Goal: Transaction & Acquisition: Purchase product/service

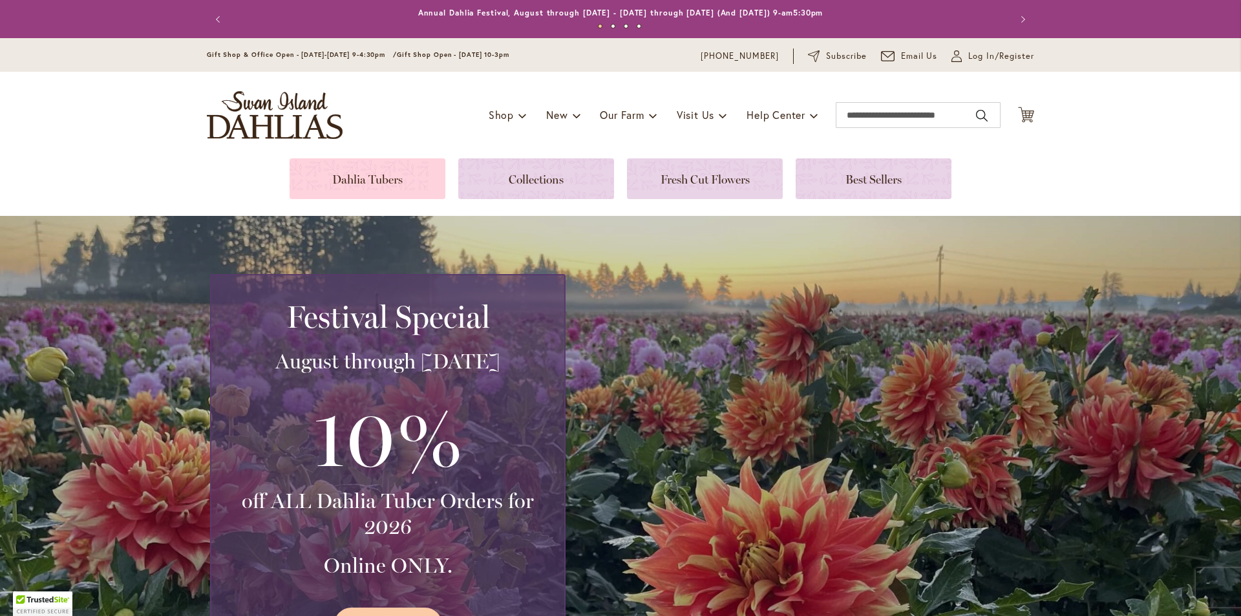
click at [370, 182] on link at bounding box center [368, 178] width 156 height 41
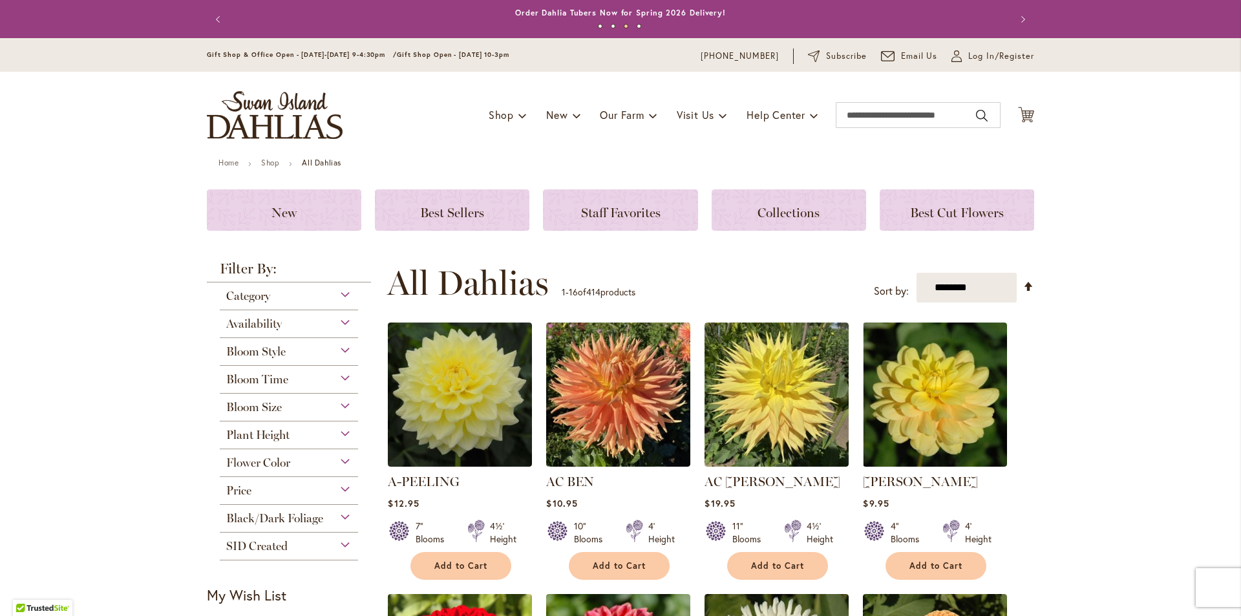
click at [259, 327] on span "Availability" at bounding box center [254, 324] width 56 height 14
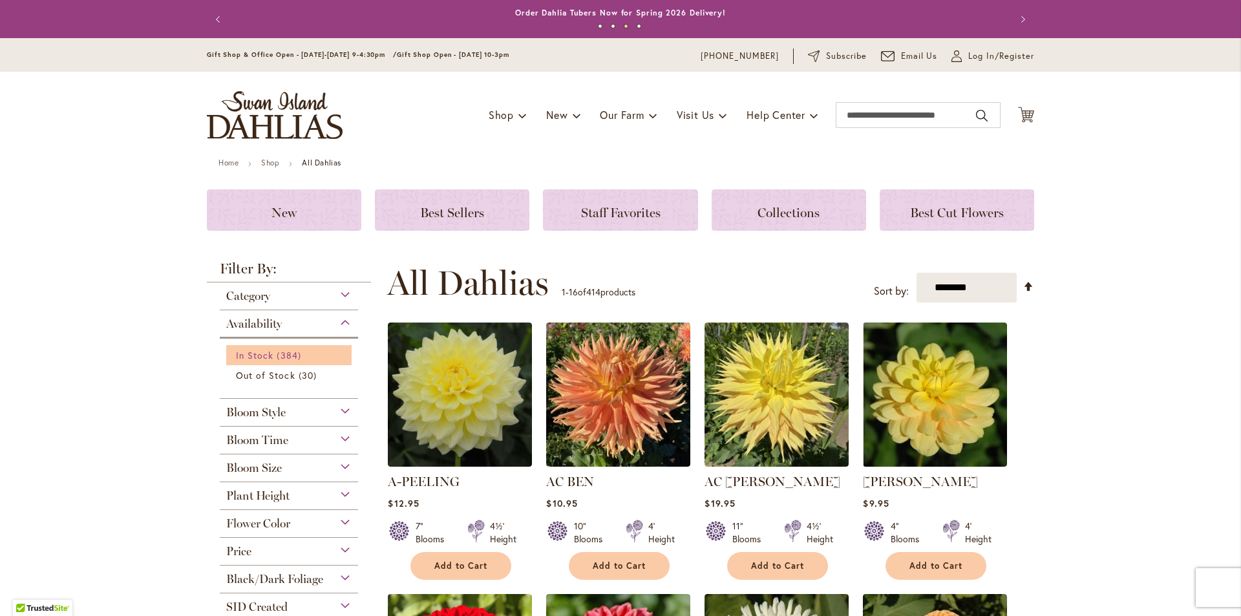
click at [268, 352] on span "In Stock" at bounding box center [254, 355] width 37 height 12
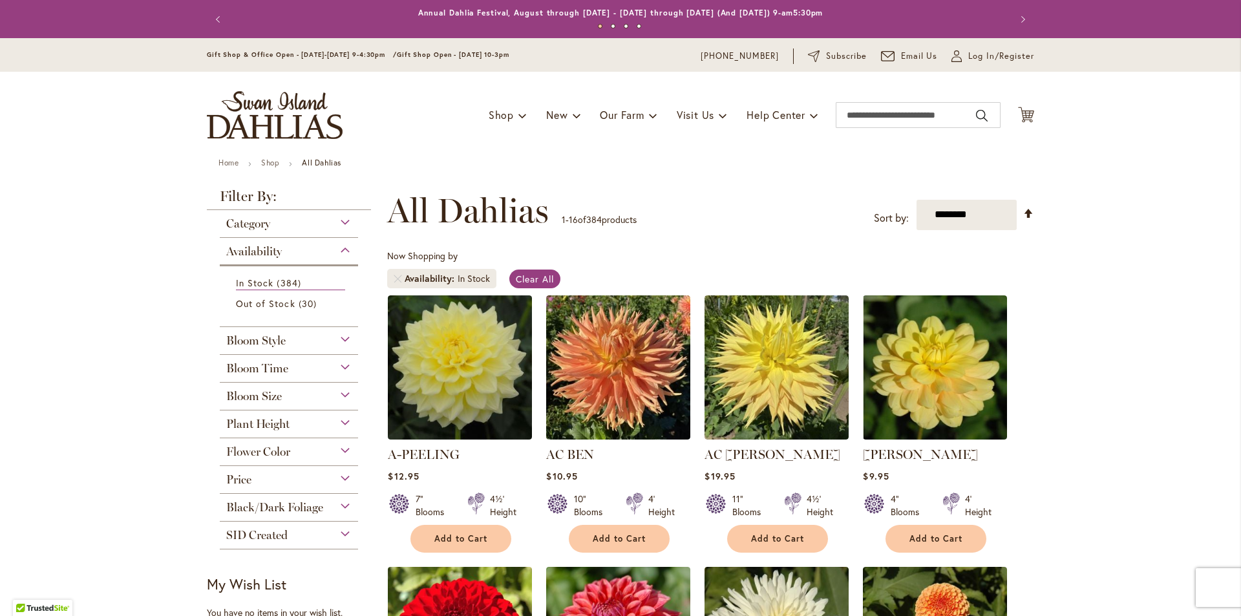
click at [286, 362] on div "Bloom Time" at bounding box center [289, 365] width 138 height 21
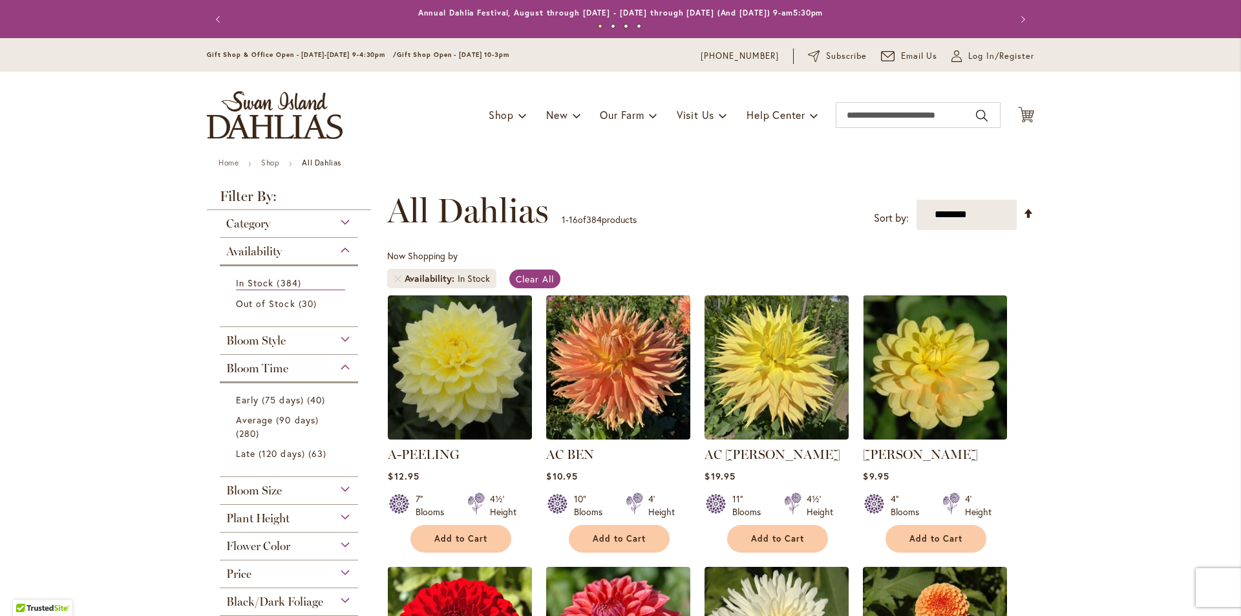
click at [282, 350] on div "Bloom Style Anemone 6 items Ball 15 items Cactus 6 items Collarette" at bounding box center [289, 341] width 138 height 28
click at [285, 347] on div "Bloom Style Anemone 6 items Ball 15 items Cactus 6 items Collarette" at bounding box center [289, 341] width 138 height 28
click at [285, 341] on div "Bloom Style" at bounding box center [289, 337] width 138 height 21
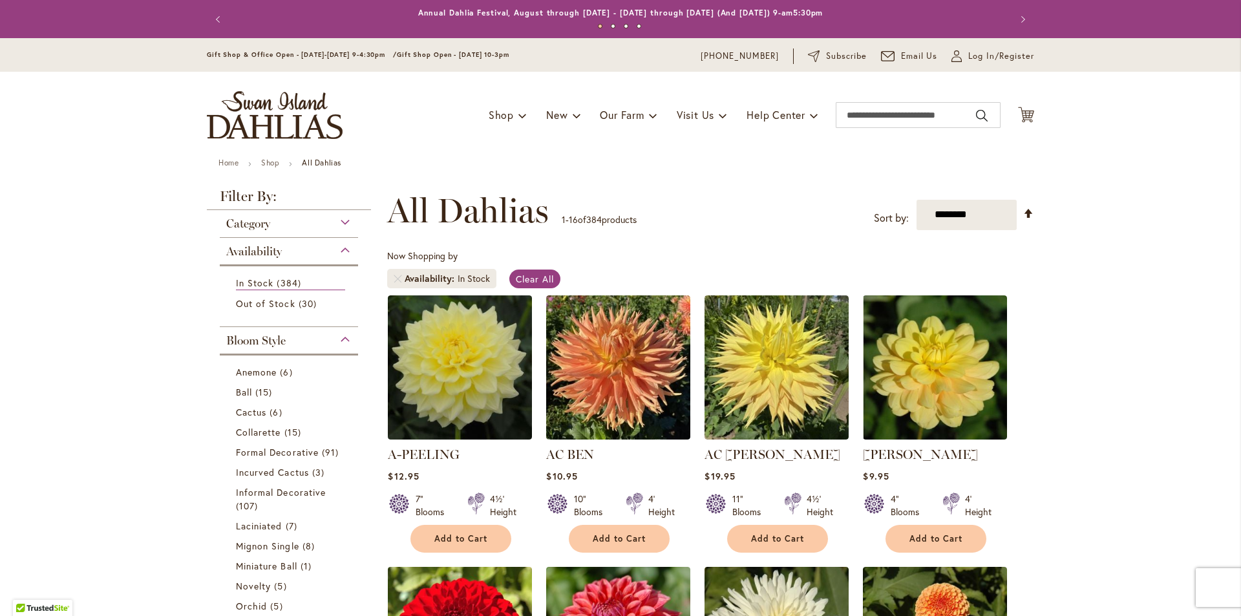
scroll to position [326, 0]
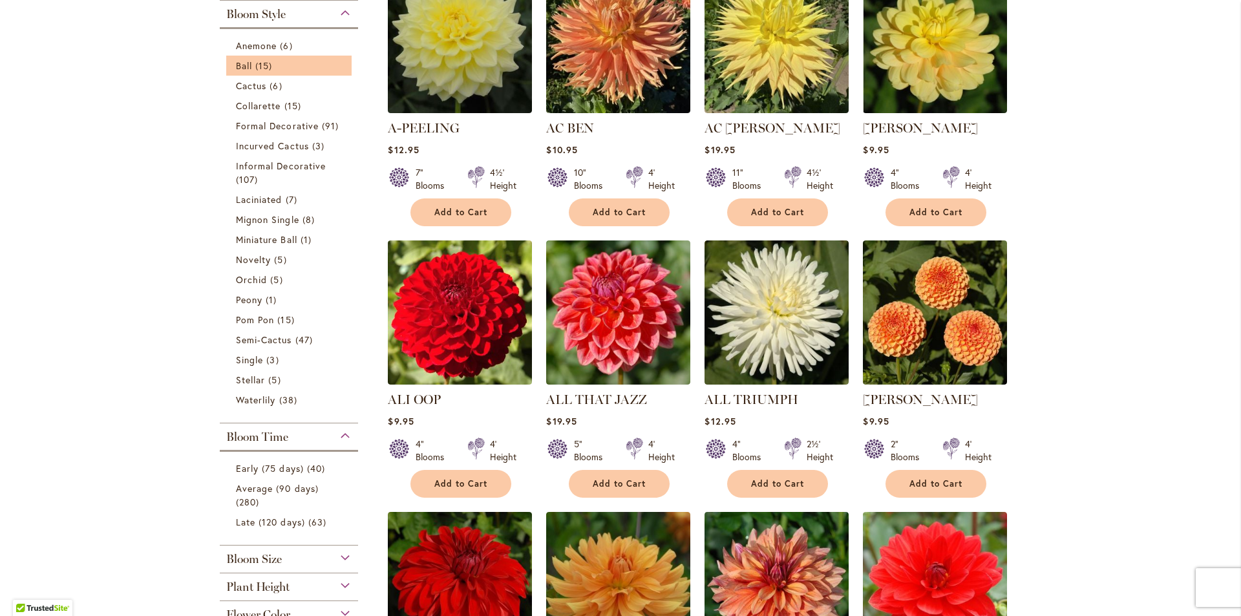
click at [238, 72] on li "Ball 15 items" at bounding box center [288, 66] width 125 height 20
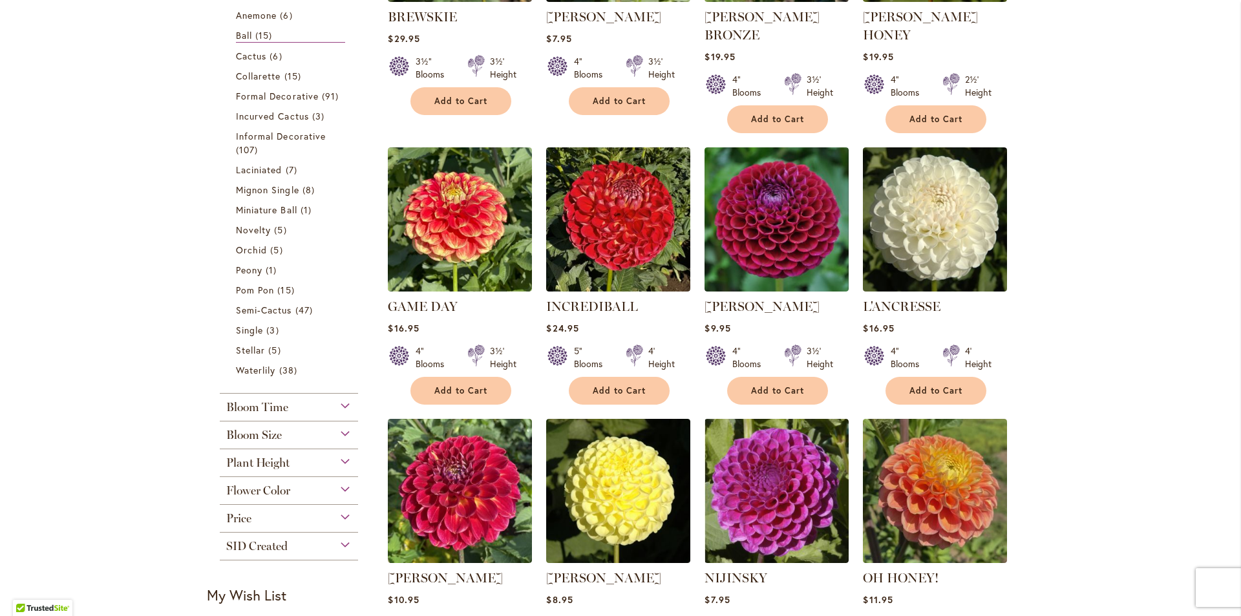
scroll to position [194, 0]
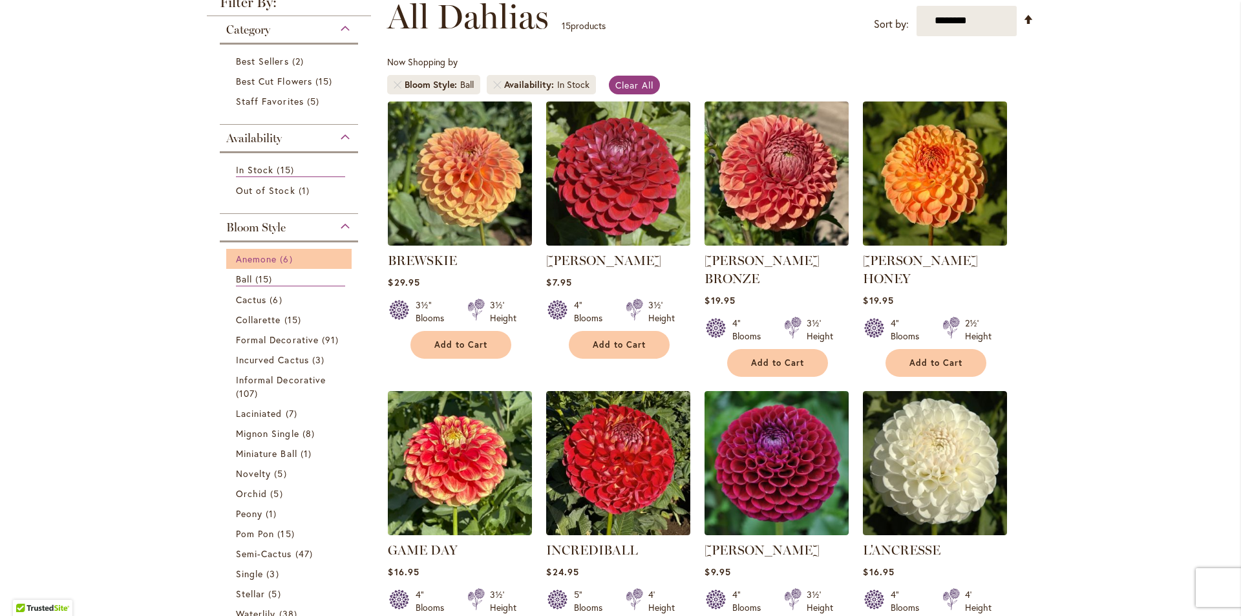
click at [255, 257] on span "Anemone" at bounding box center [256, 259] width 41 height 12
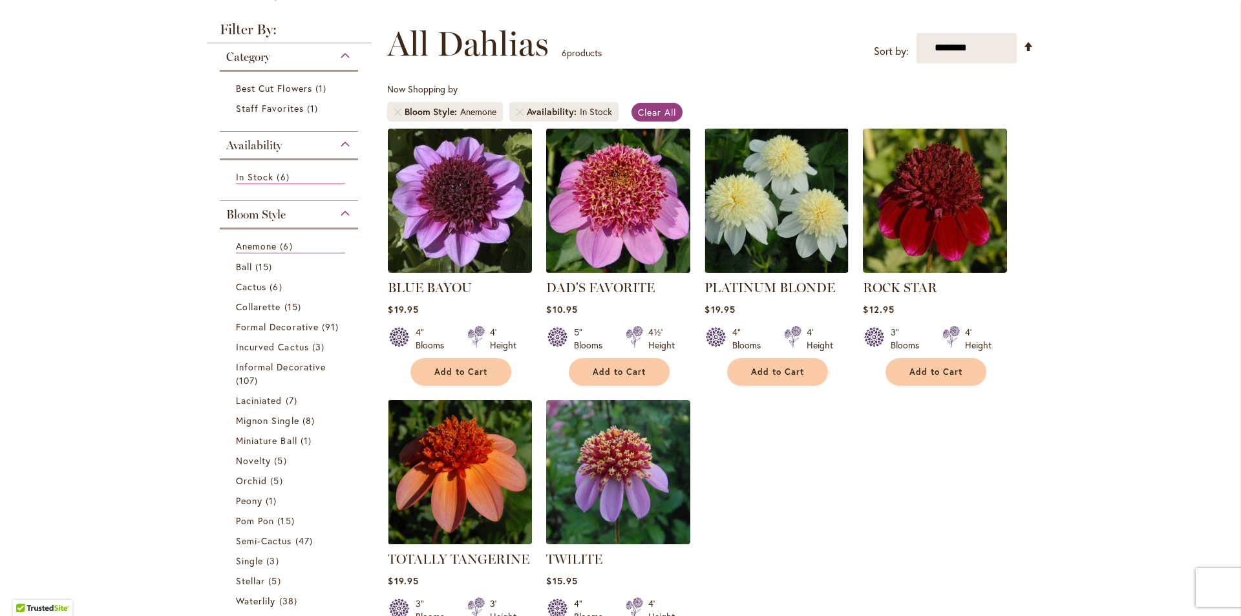
scroll to position [194, 0]
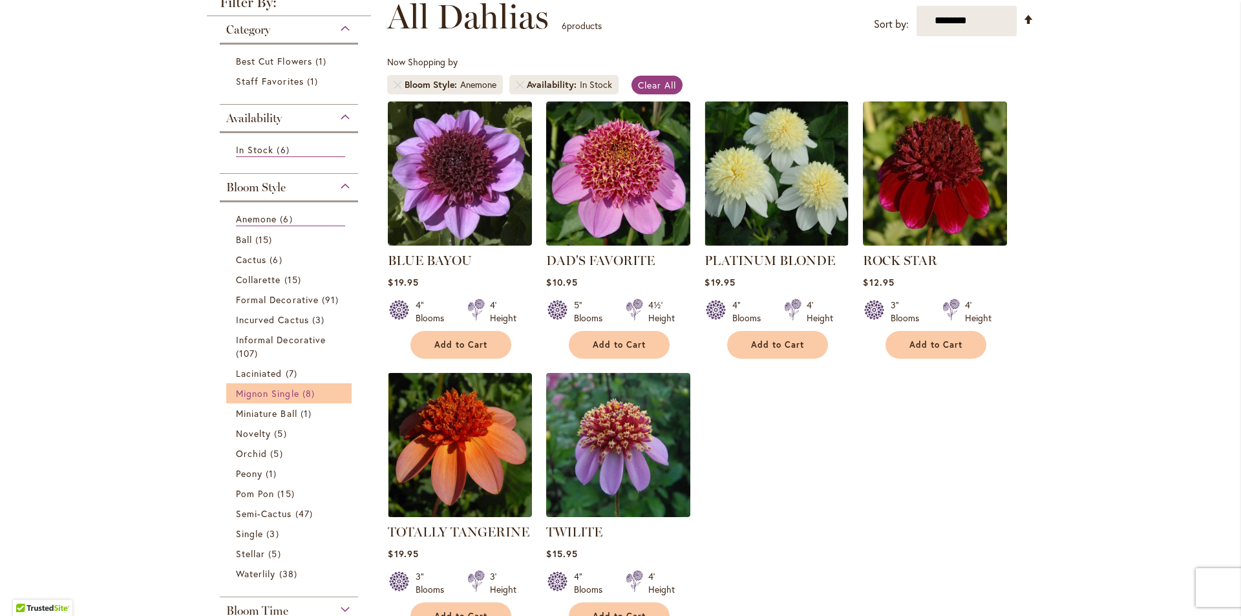
click at [303, 396] on span "8 items" at bounding box center [311, 394] width 16 height 14
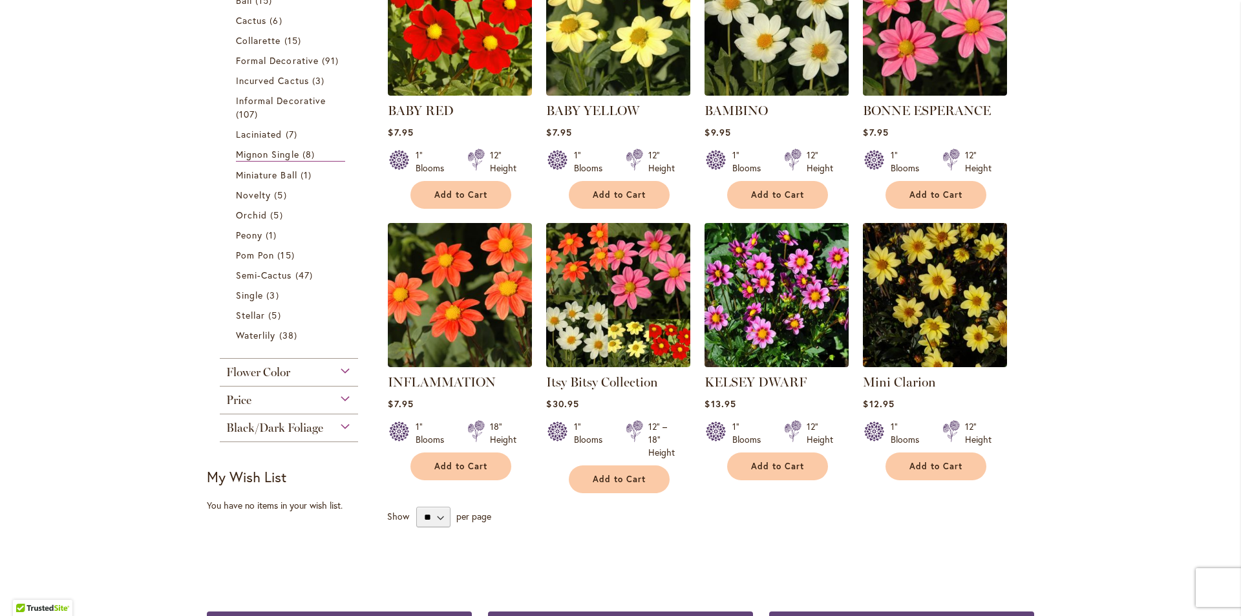
scroll to position [388, 0]
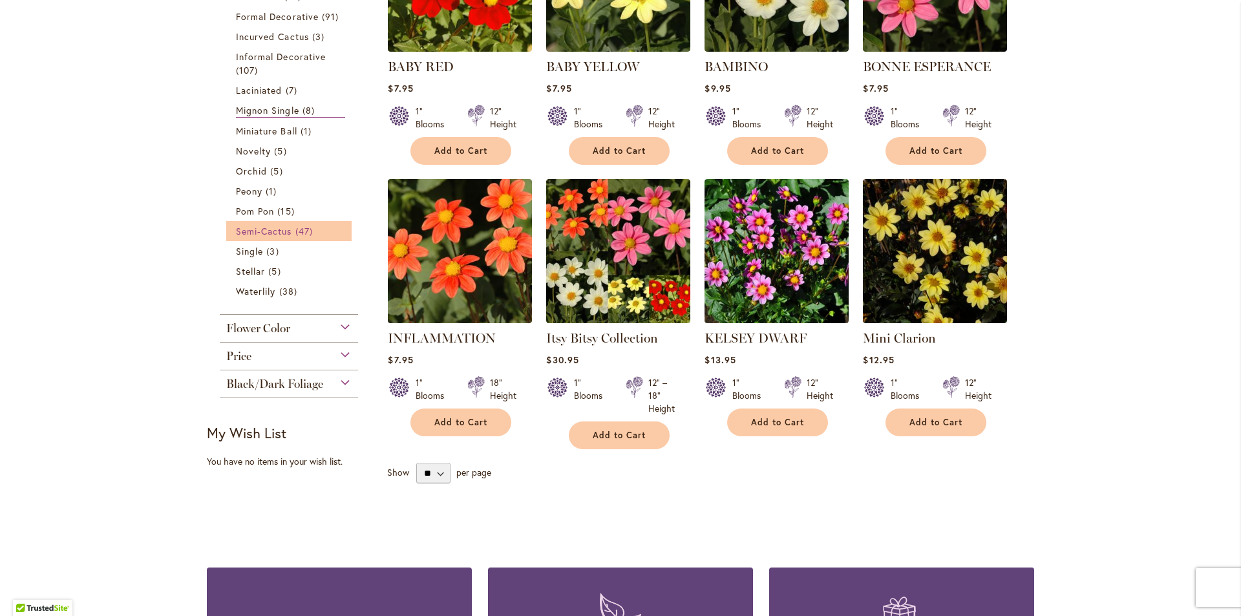
click at [282, 233] on span "Semi-Cactus" at bounding box center [264, 231] width 56 height 12
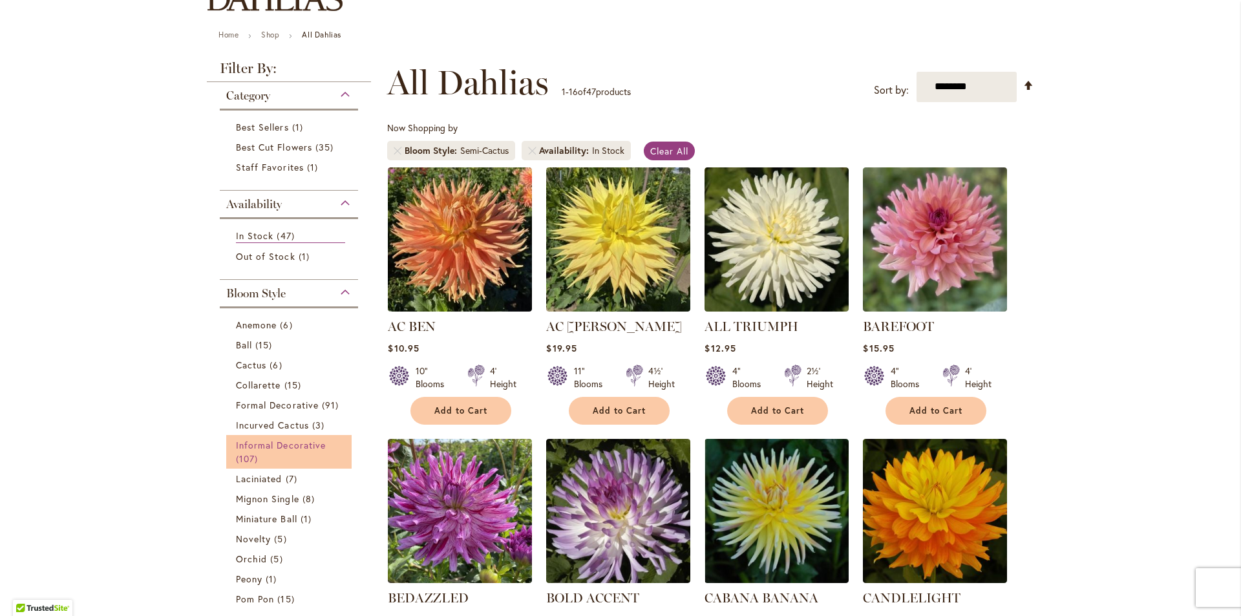
scroll to position [129, 0]
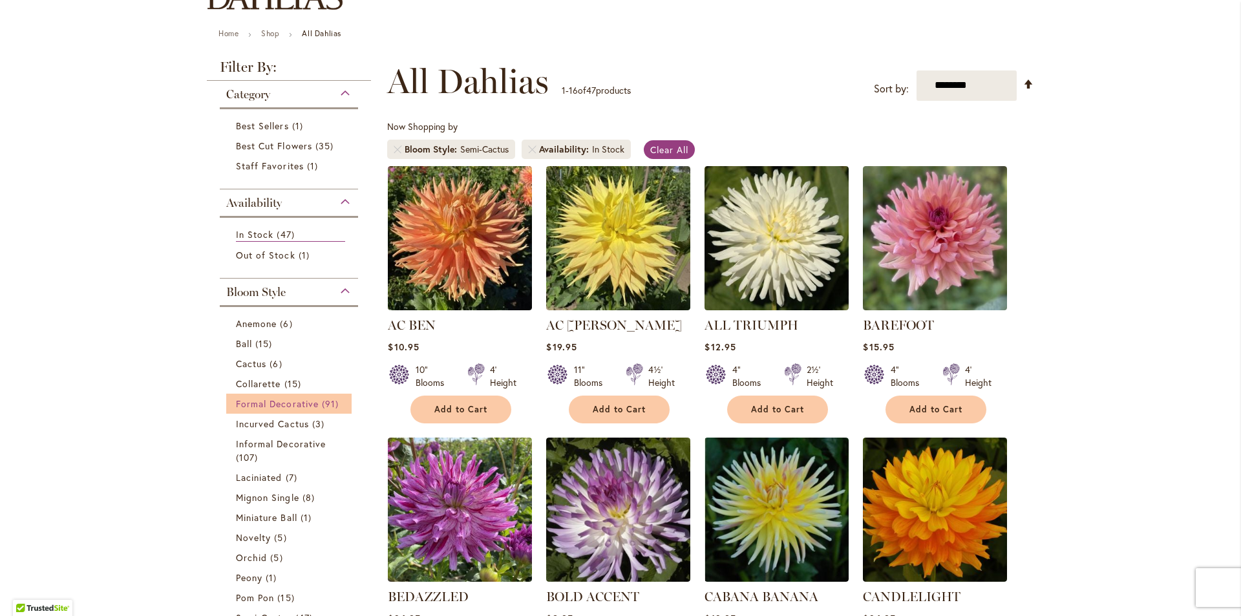
click at [270, 399] on span "Formal Decorative" at bounding box center [277, 404] width 83 height 12
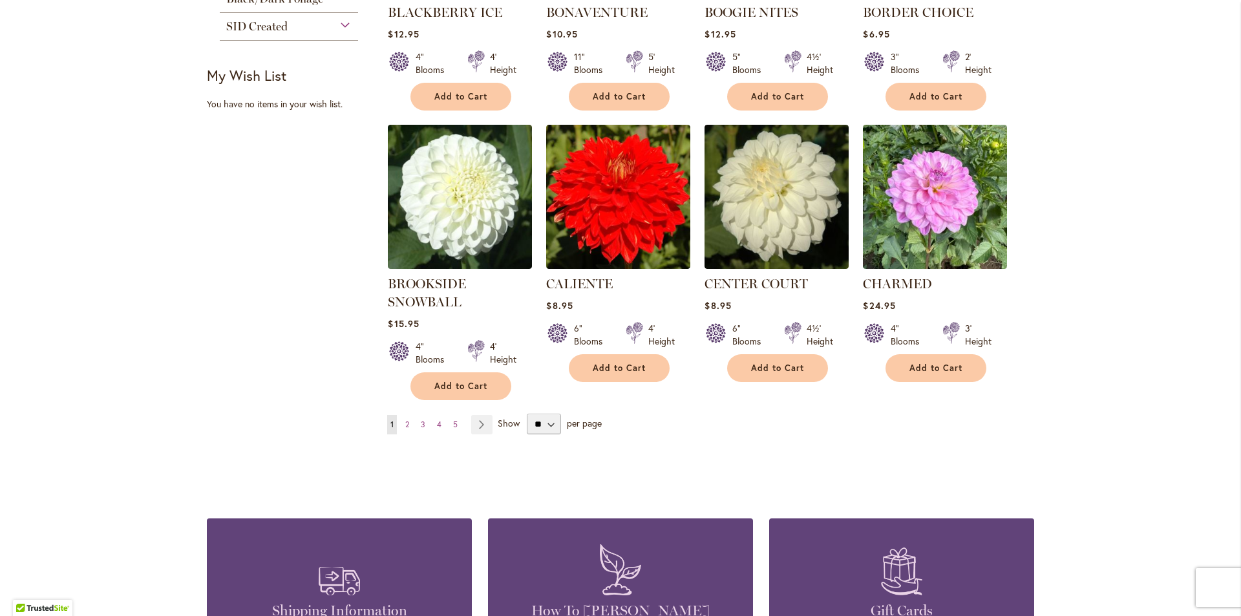
scroll to position [1034, 0]
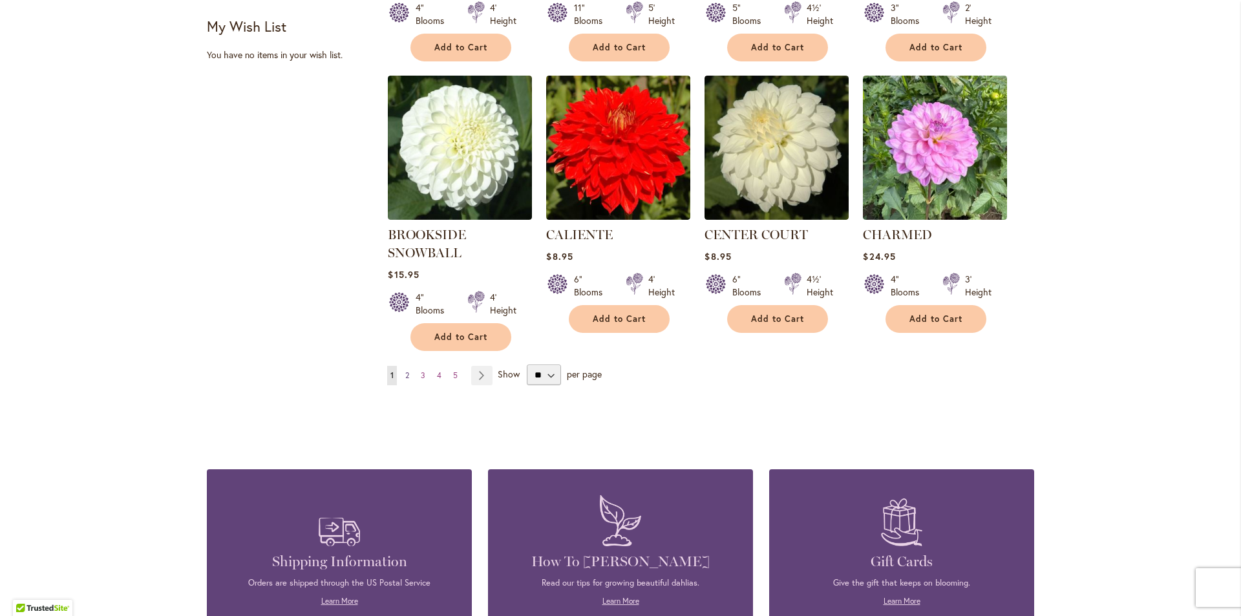
click at [402, 373] on link "Page 2" at bounding box center [407, 375] width 10 height 19
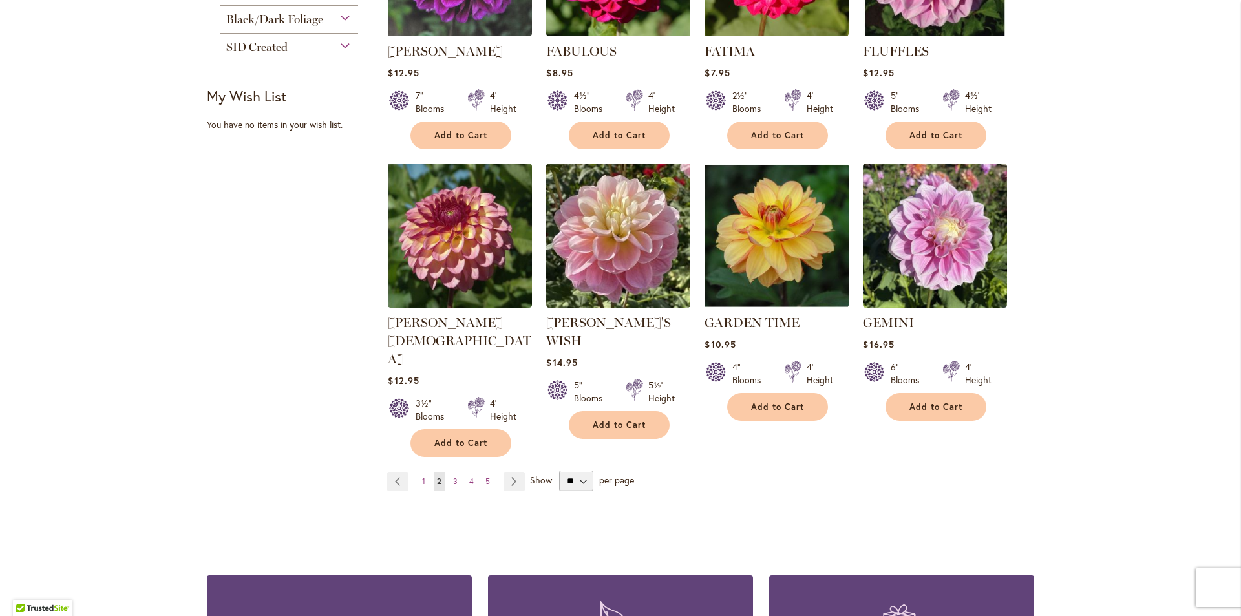
scroll to position [970, 0]
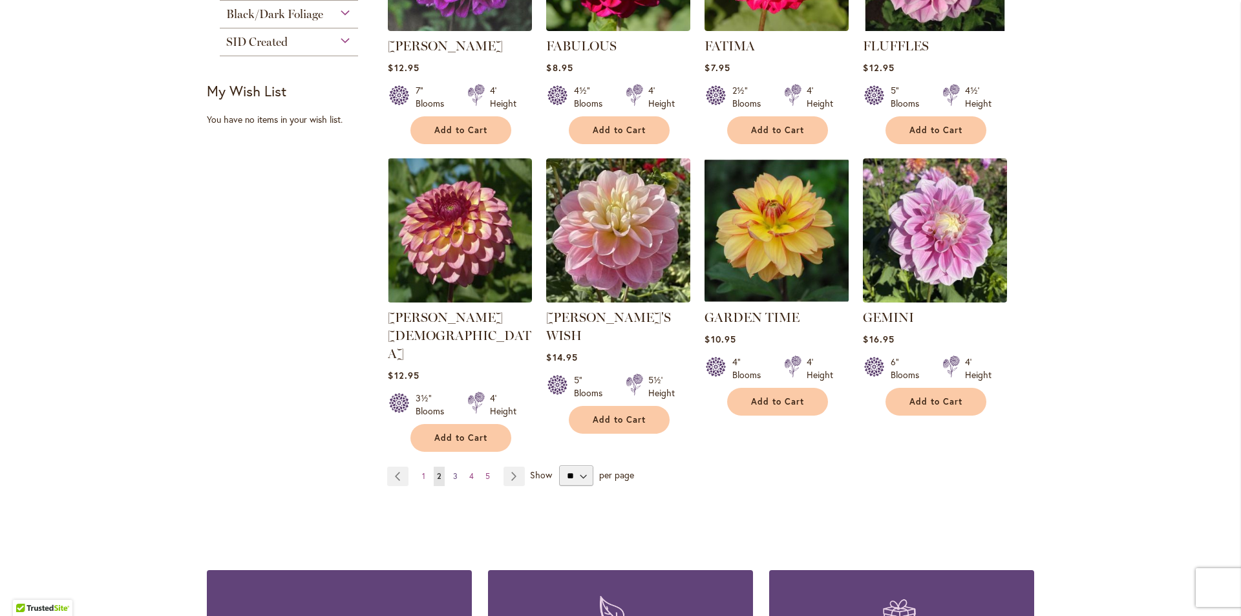
click at [450, 467] on link "Page 3" at bounding box center [455, 476] width 11 height 19
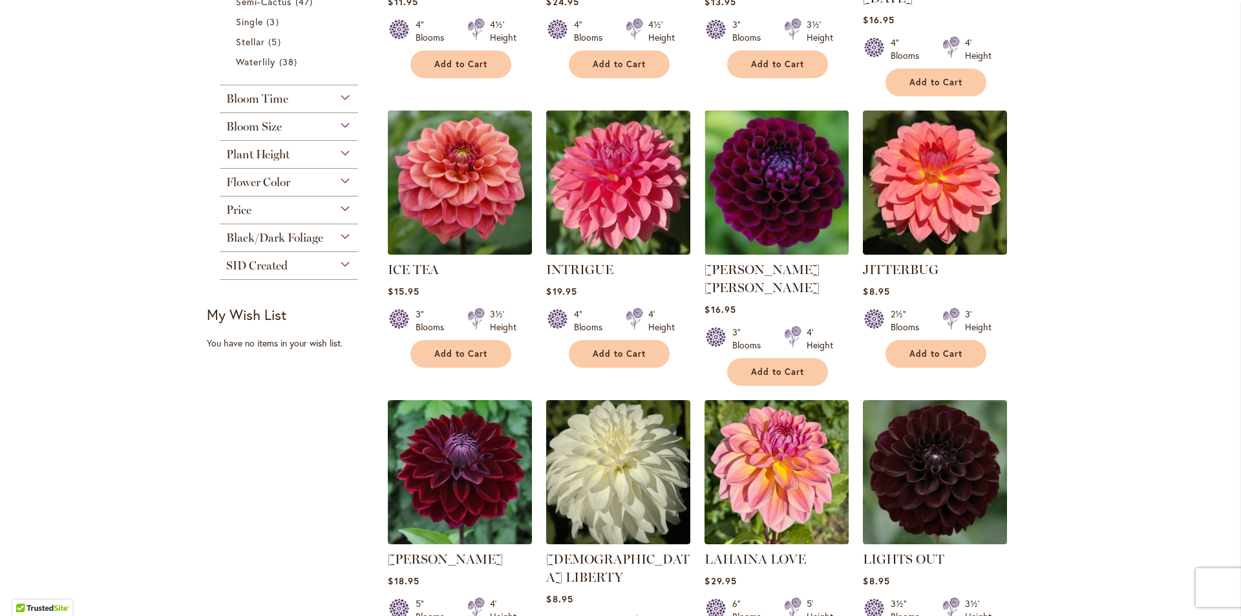
scroll to position [970, 0]
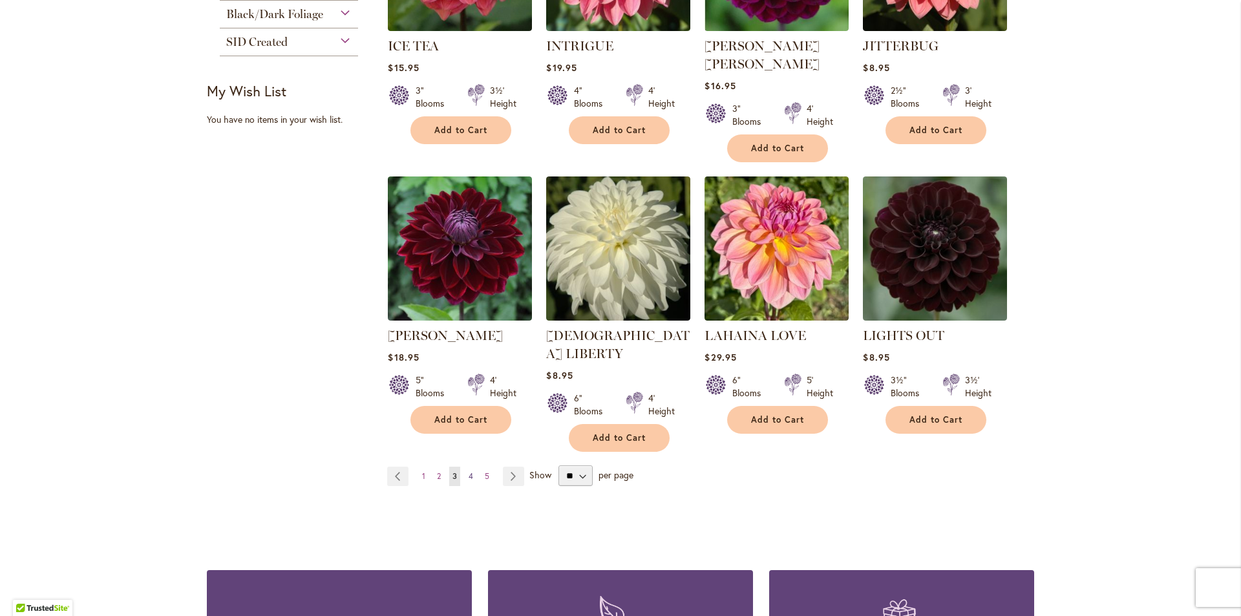
click at [469, 471] on span "4" at bounding box center [471, 476] width 5 height 10
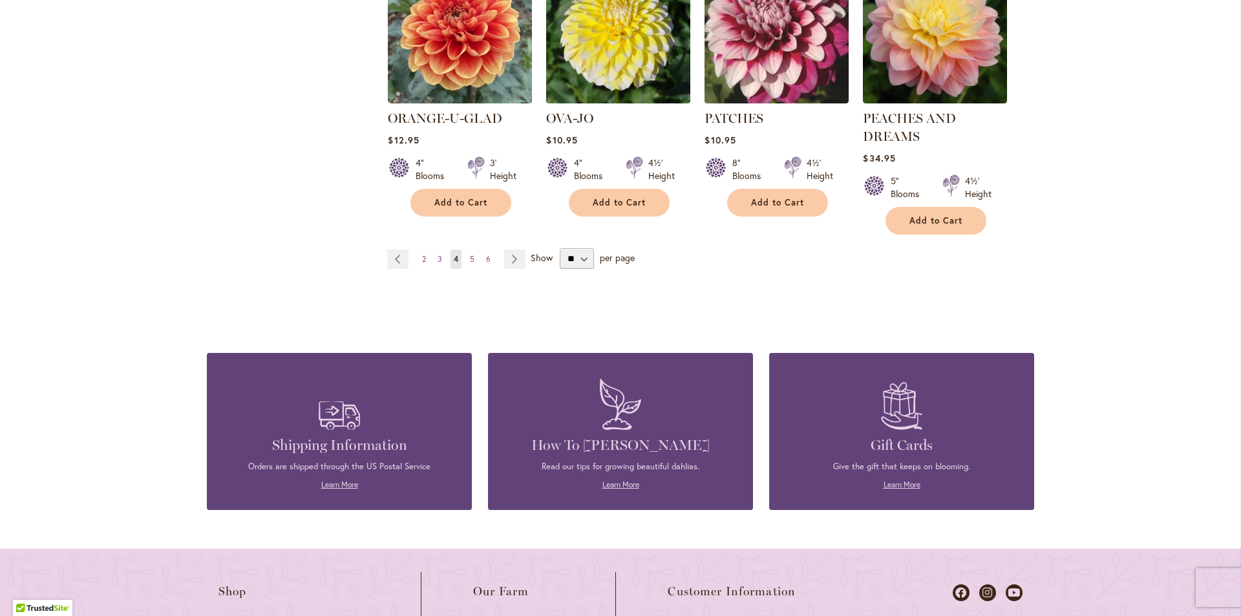
scroll to position [1163, 0]
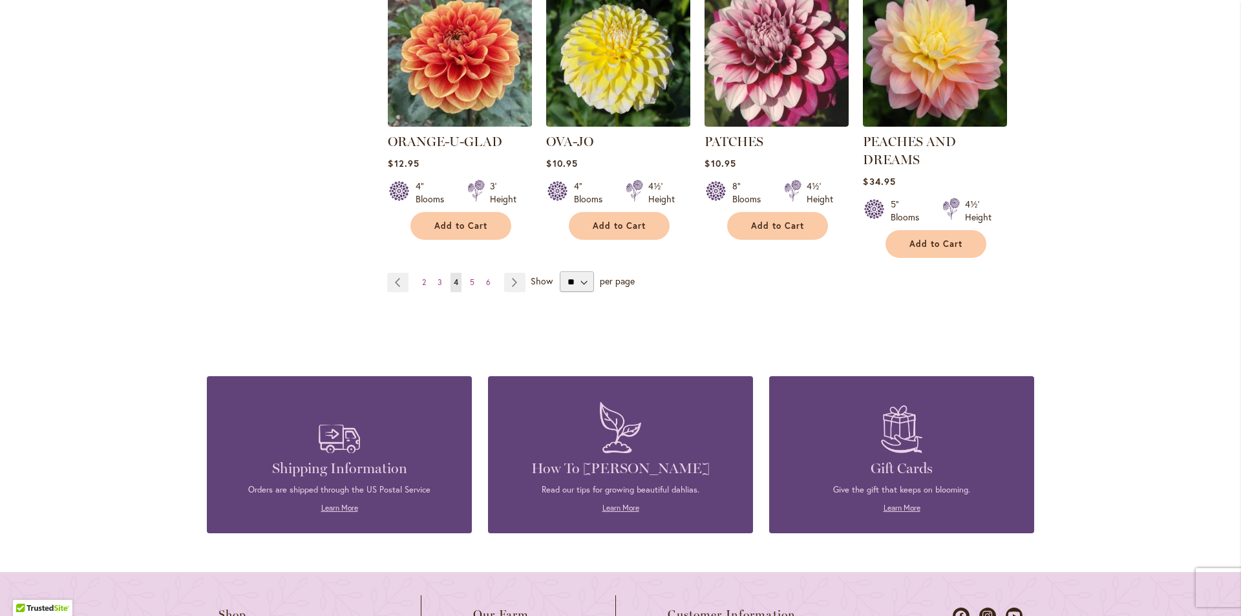
click at [474, 273] on ul "Page Previous Page 2 Page 3 You're currently reading page 4 Page 5 Page 6 Page …" at bounding box center [458, 282] width 143 height 19
click at [471, 273] on link "Page 5" at bounding box center [472, 282] width 11 height 19
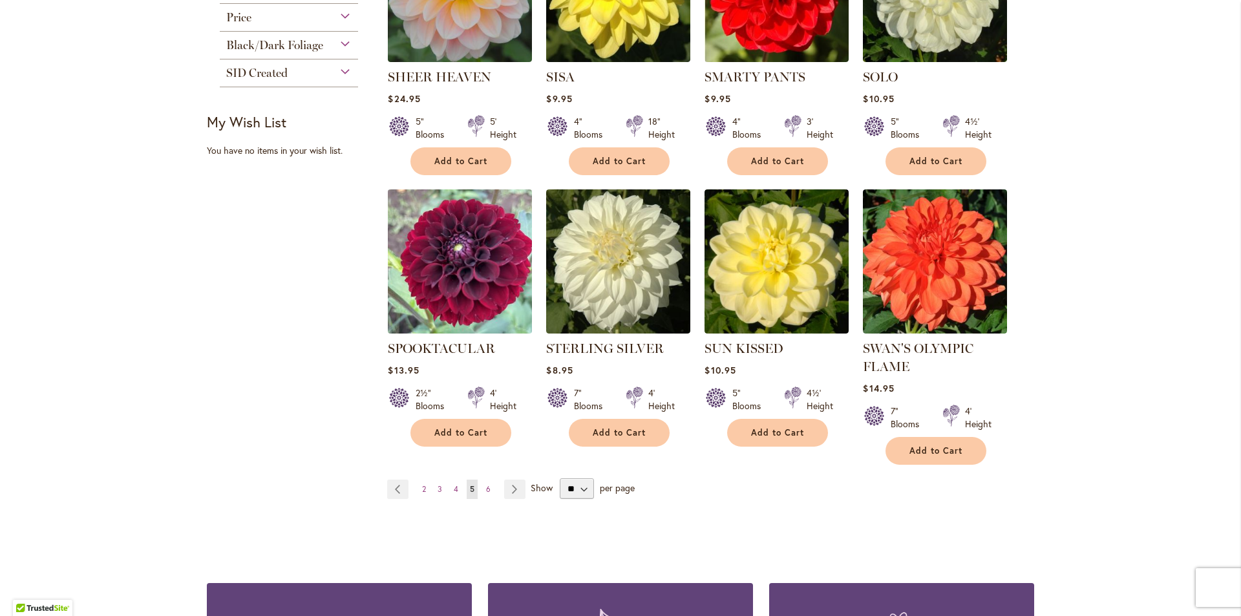
scroll to position [970, 0]
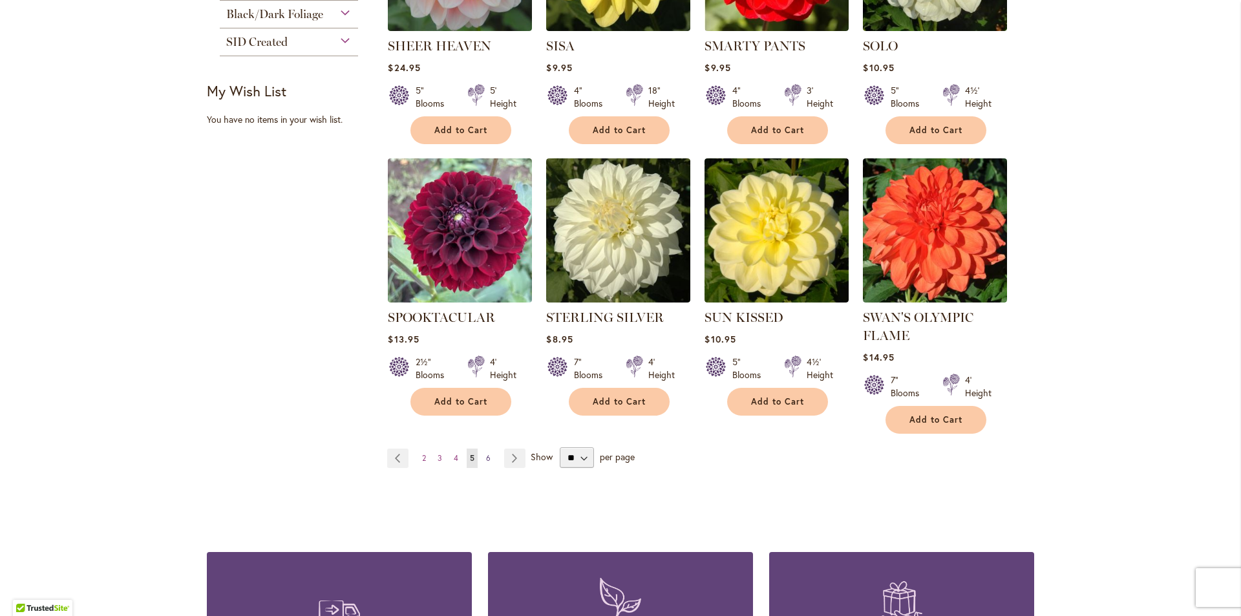
click at [486, 453] on span "6" at bounding box center [488, 458] width 5 height 10
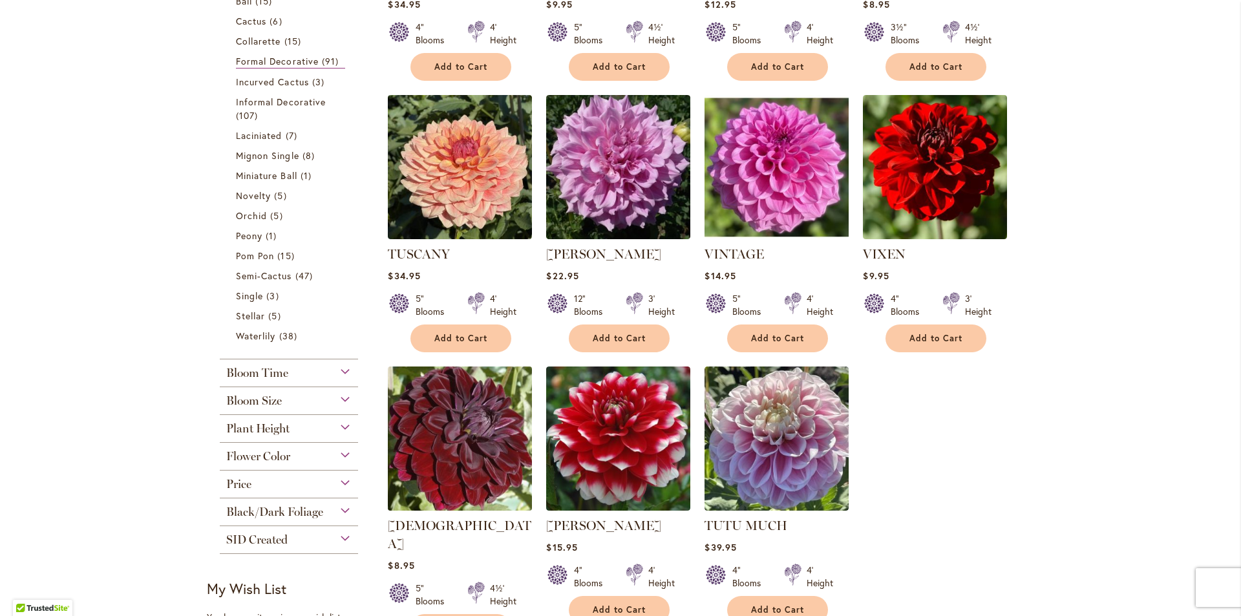
scroll to position [711, 0]
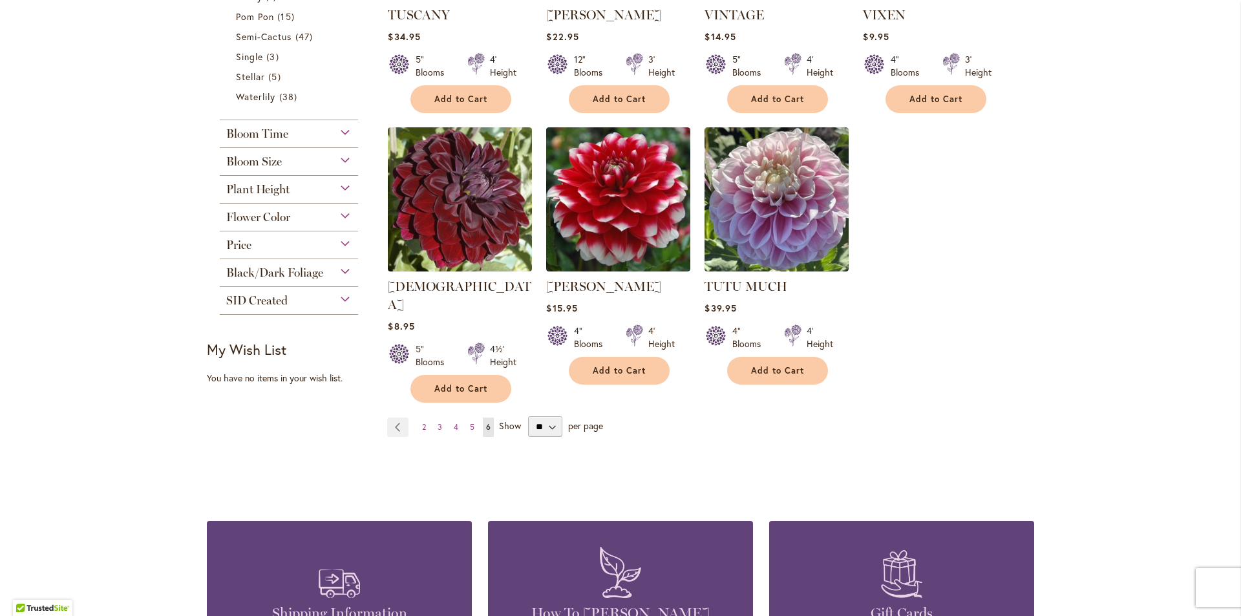
click at [286, 158] on div "Bloom Size" at bounding box center [289, 158] width 138 height 21
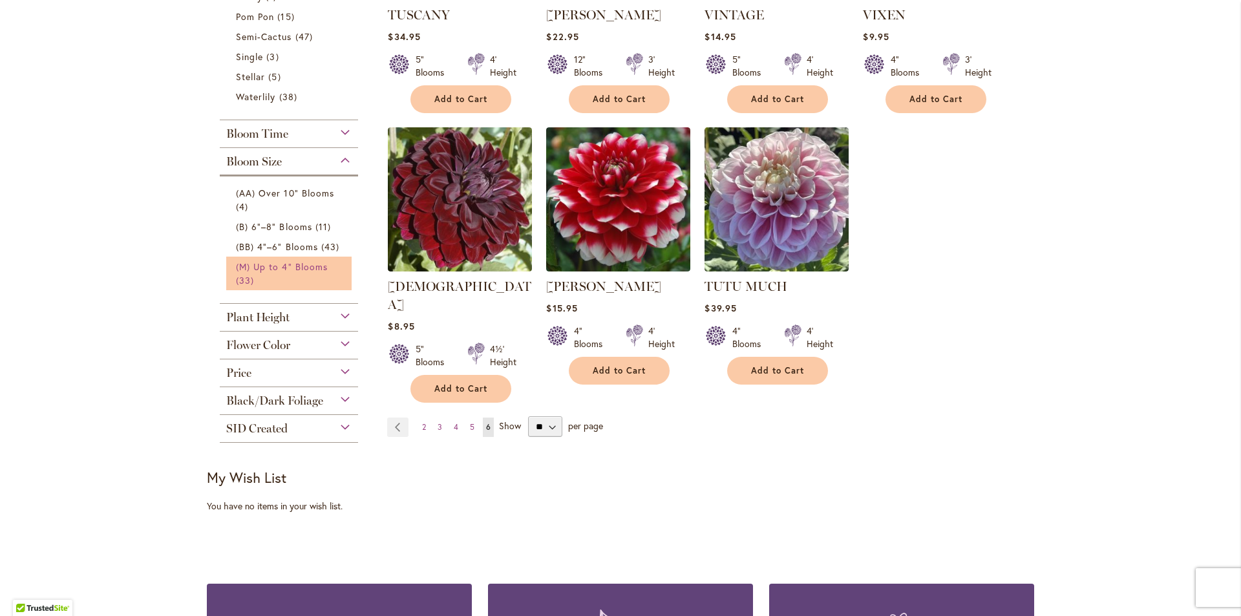
click at [284, 270] on span "(M) Up to 4" Blooms" at bounding box center [282, 266] width 92 height 12
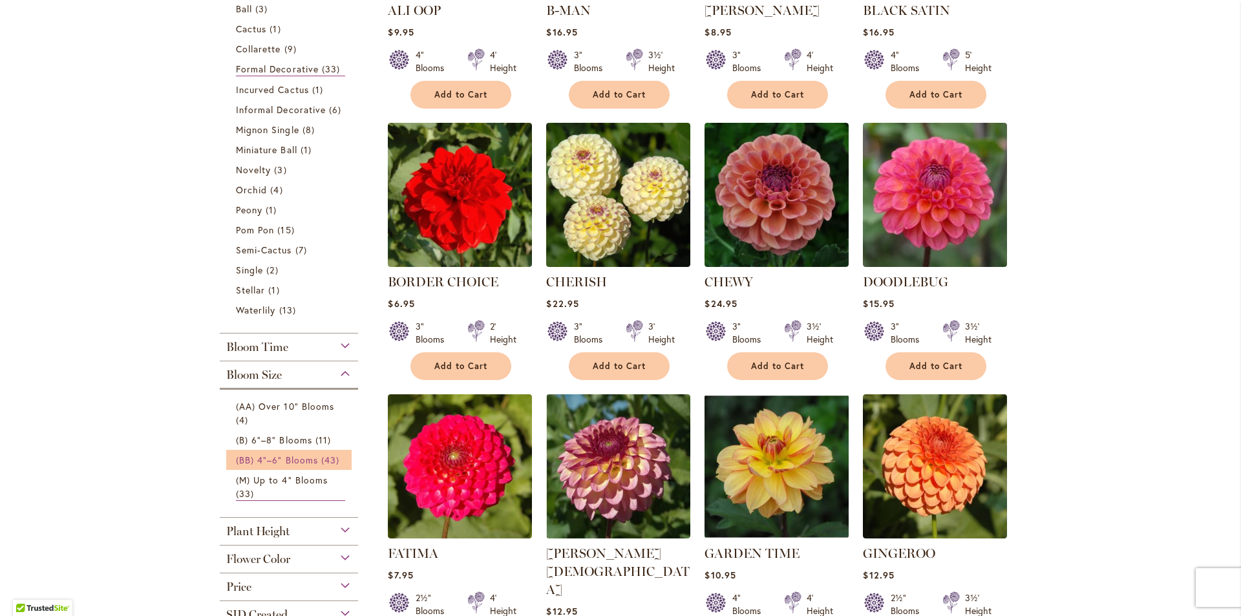
scroll to position [517, 0]
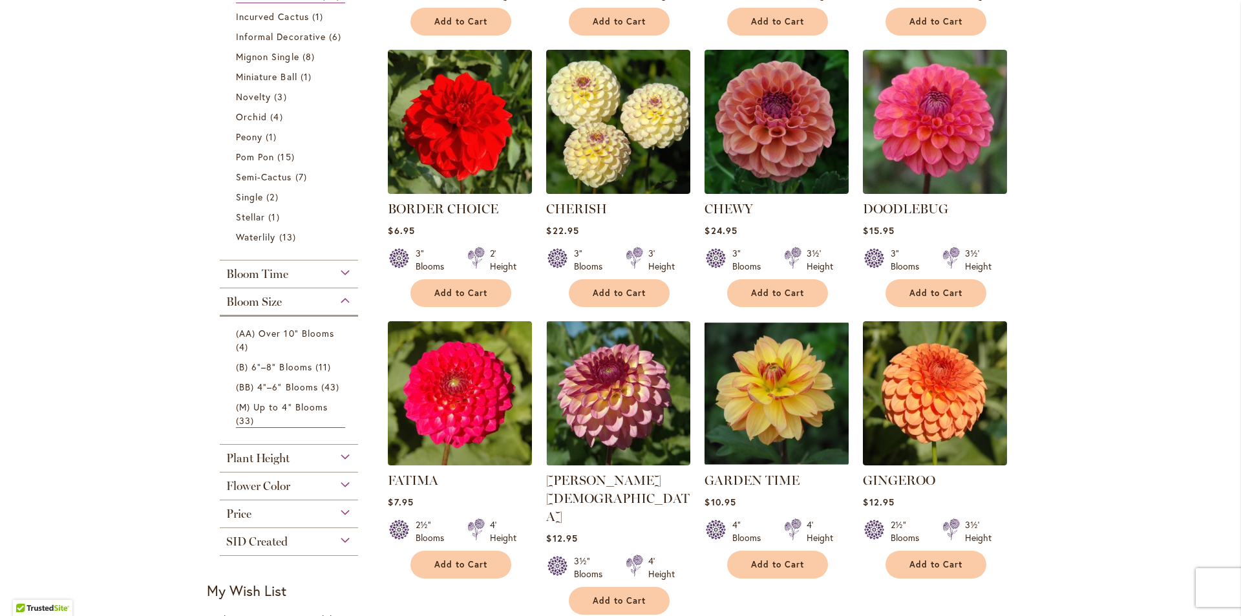
click at [327, 456] on div "Plant Height" at bounding box center [289, 455] width 138 height 21
click at [304, 580] on link "5' and over 2 items" at bounding box center [290, 584] width 109 height 14
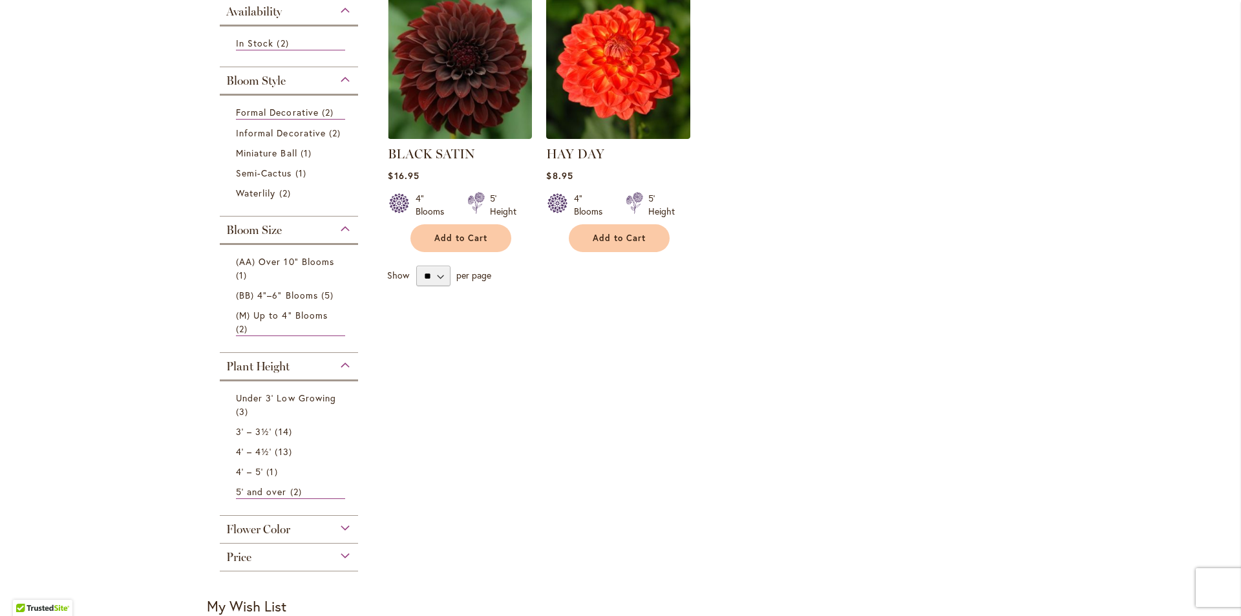
scroll to position [323, 0]
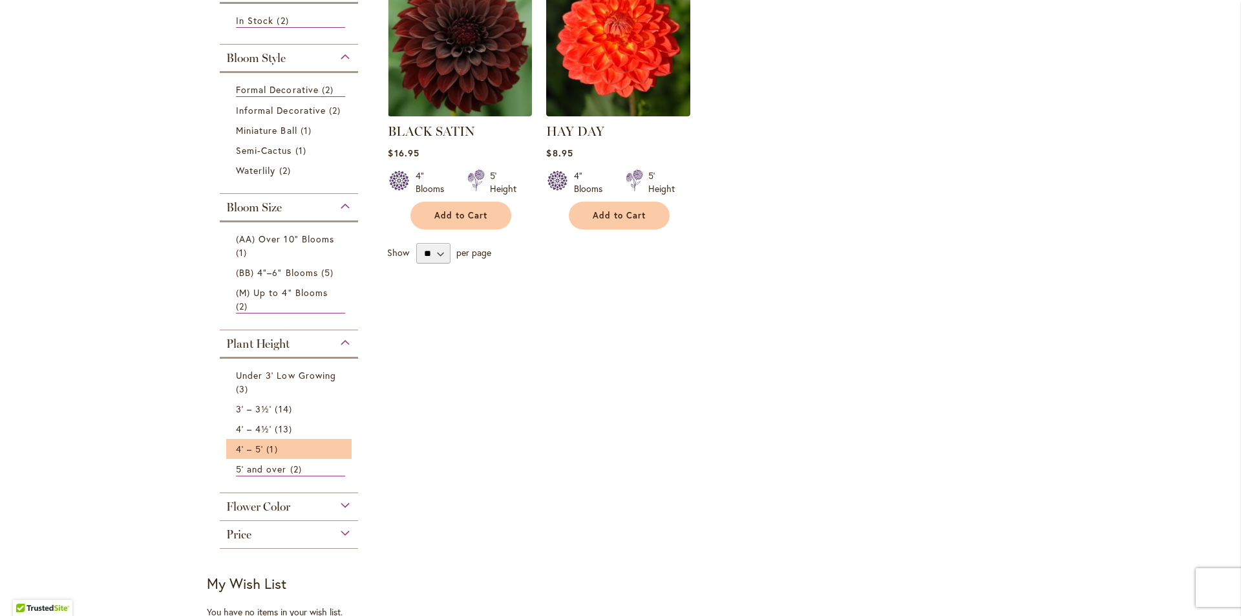
click at [257, 440] on li "4' – 5' 1 item" at bounding box center [288, 449] width 125 height 20
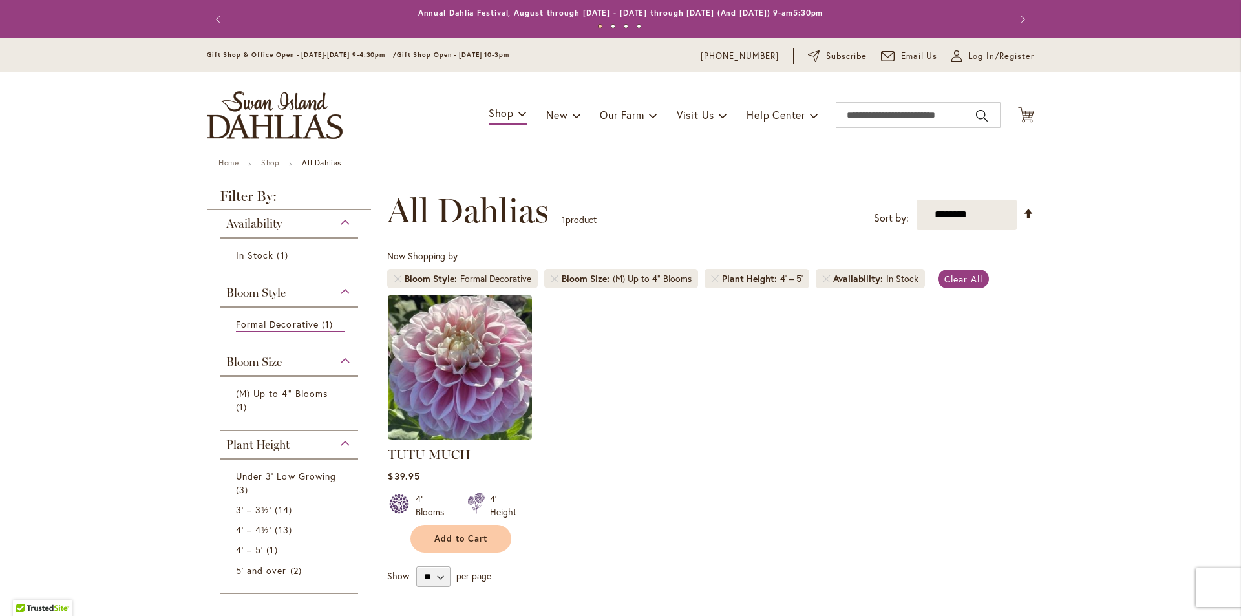
click at [419, 396] on img at bounding box center [460, 367] width 151 height 151
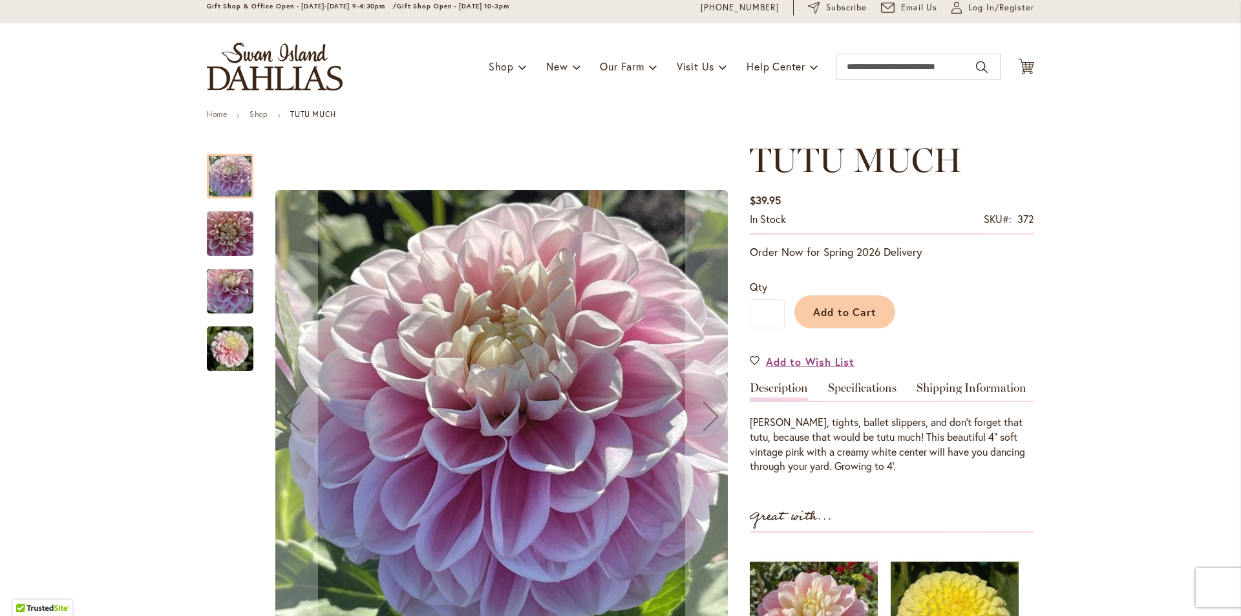
scroll to position [259, 0]
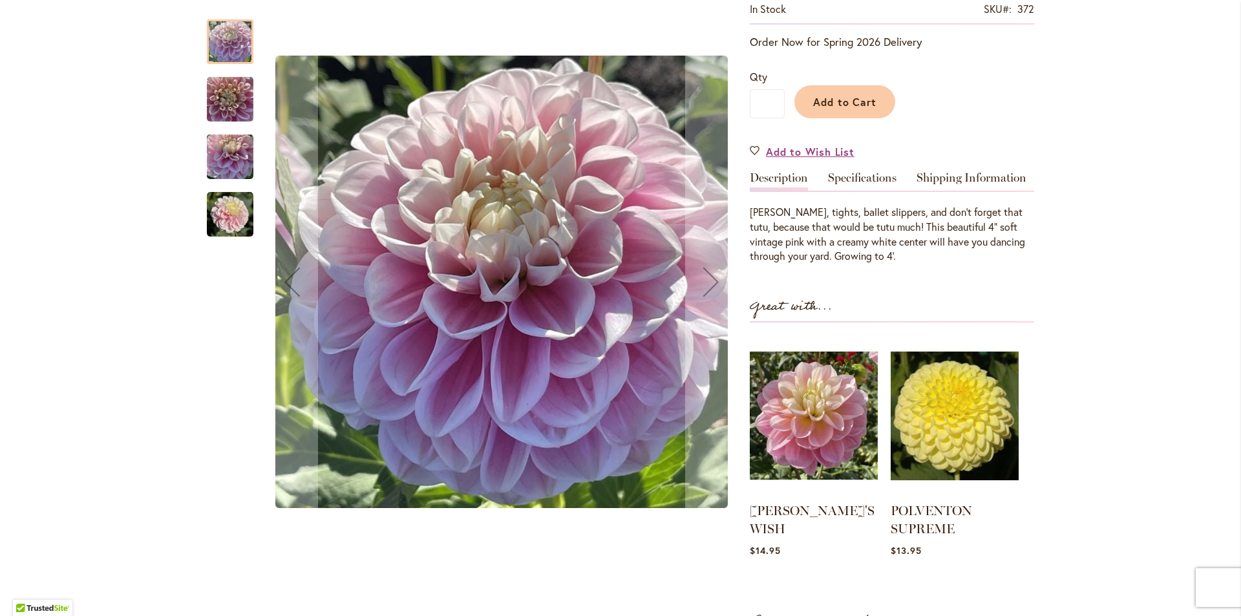
click at [219, 91] on img "TUTU MUCH" at bounding box center [230, 100] width 47 height 62
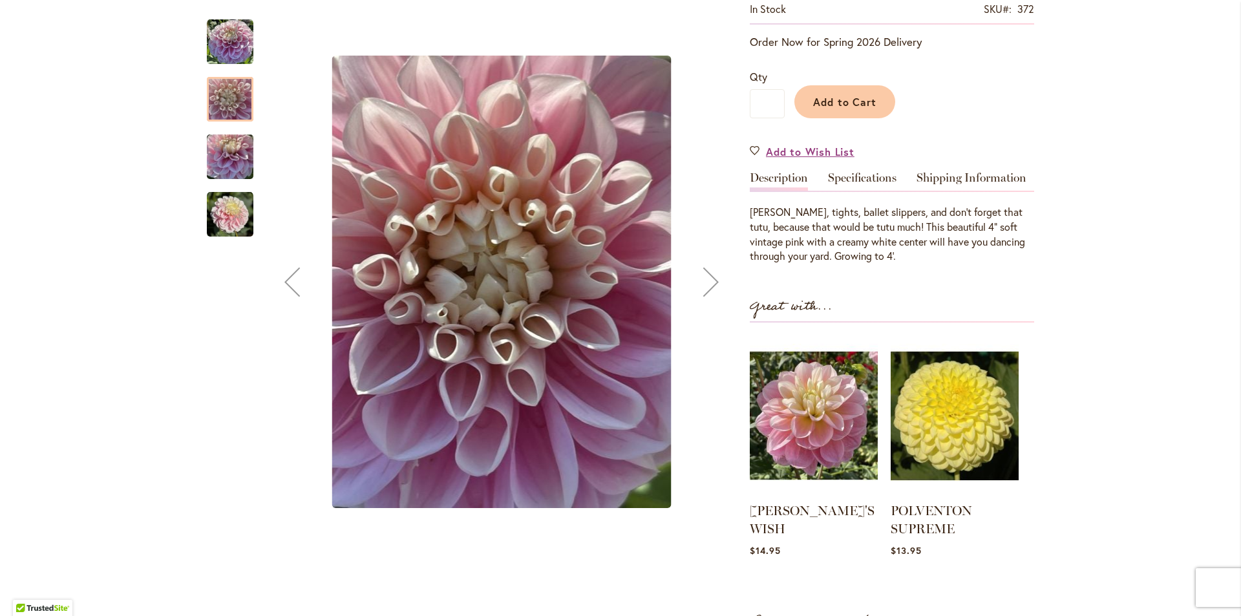
click at [223, 135] on img "TUTU MUCH" at bounding box center [230, 157] width 47 height 62
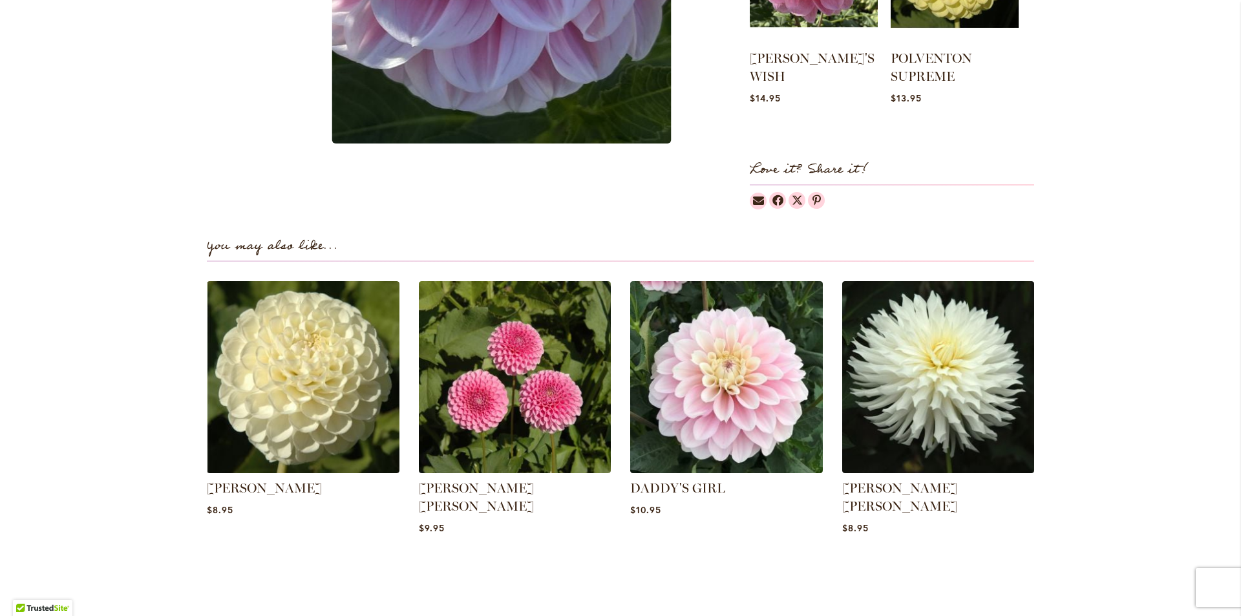
scroll to position [129, 0]
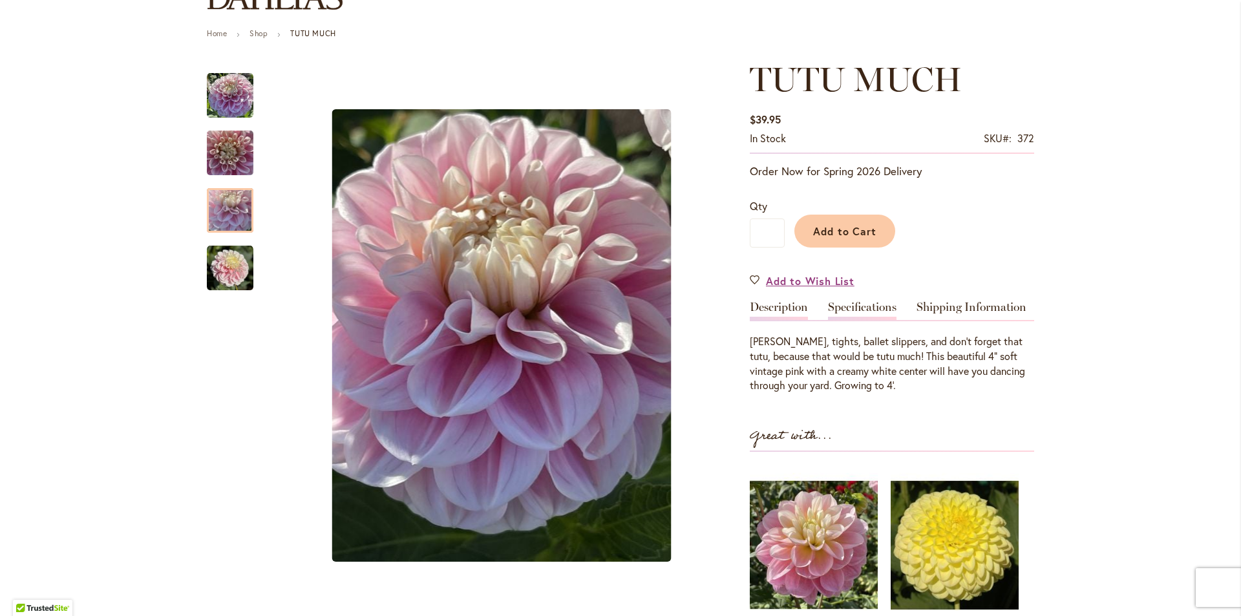
click at [862, 301] on link "Specifications" at bounding box center [862, 310] width 69 height 19
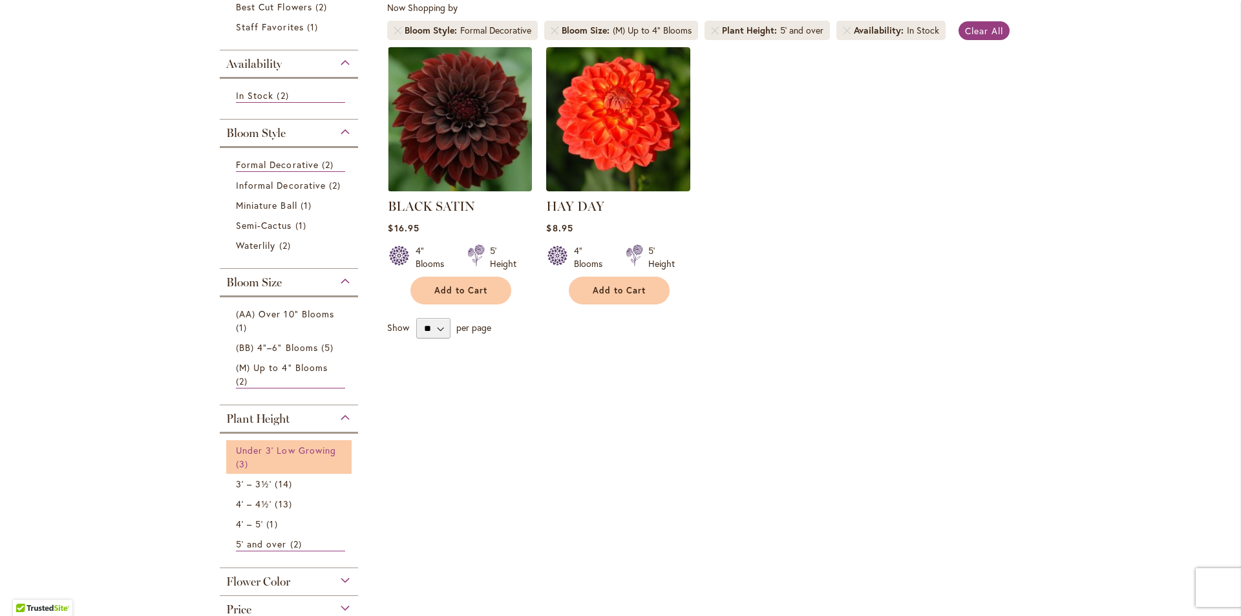
scroll to position [388, 0]
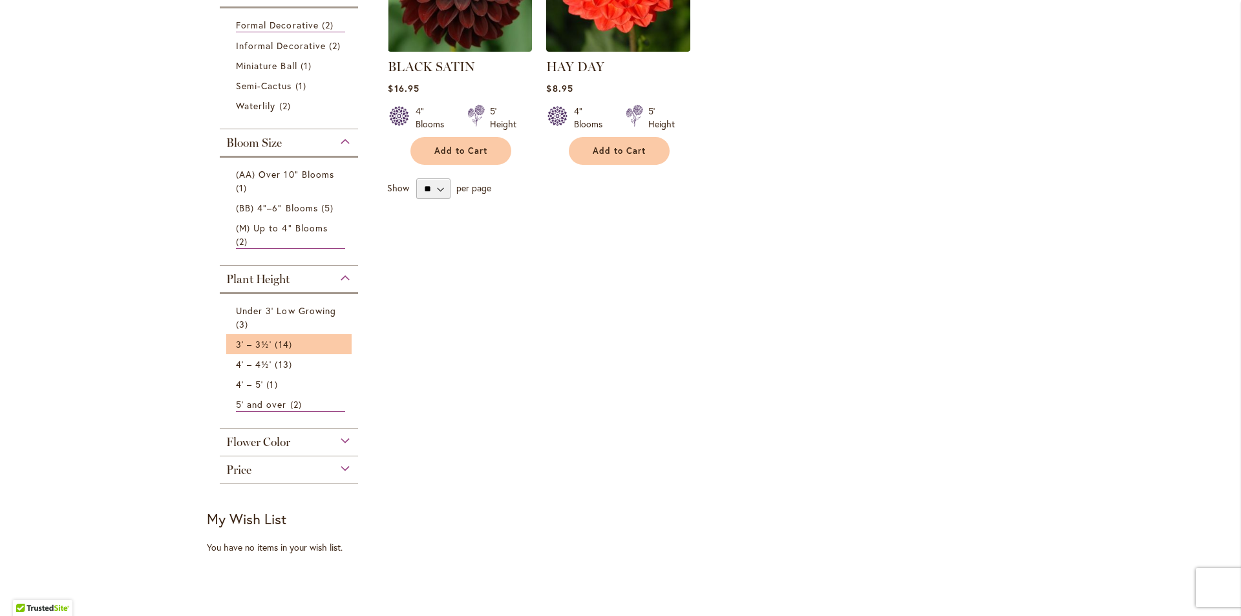
click at [267, 352] on li "3' – 3½' 14 items" at bounding box center [288, 344] width 125 height 20
click at [266, 365] on span "4' – 4½'" at bounding box center [254, 365] width 36 height 12
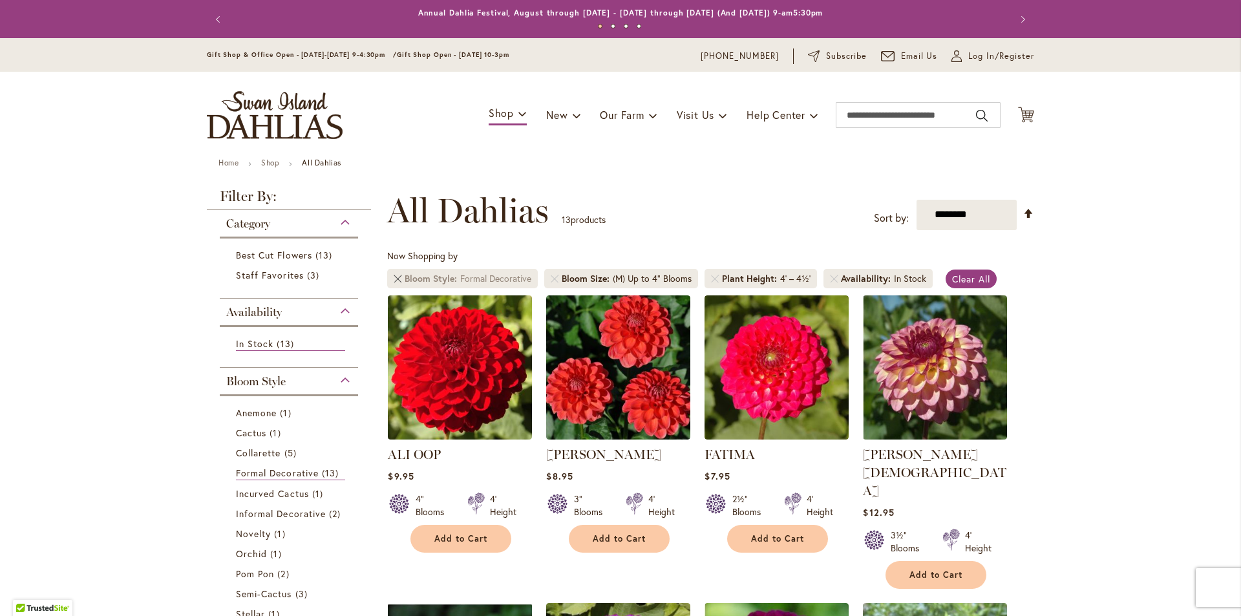
click at [395, 278] on link "Remove Bloom Style Formal Decorative" at bounding box center [398, 279] width 8 height 8
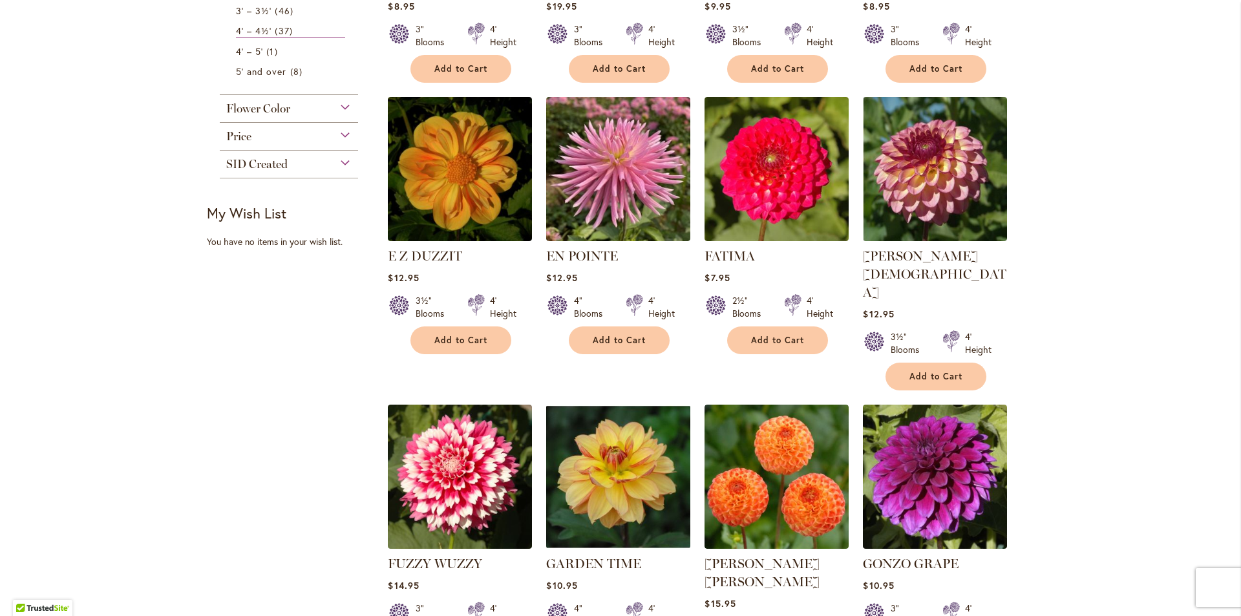
scroll to position [905, 0]
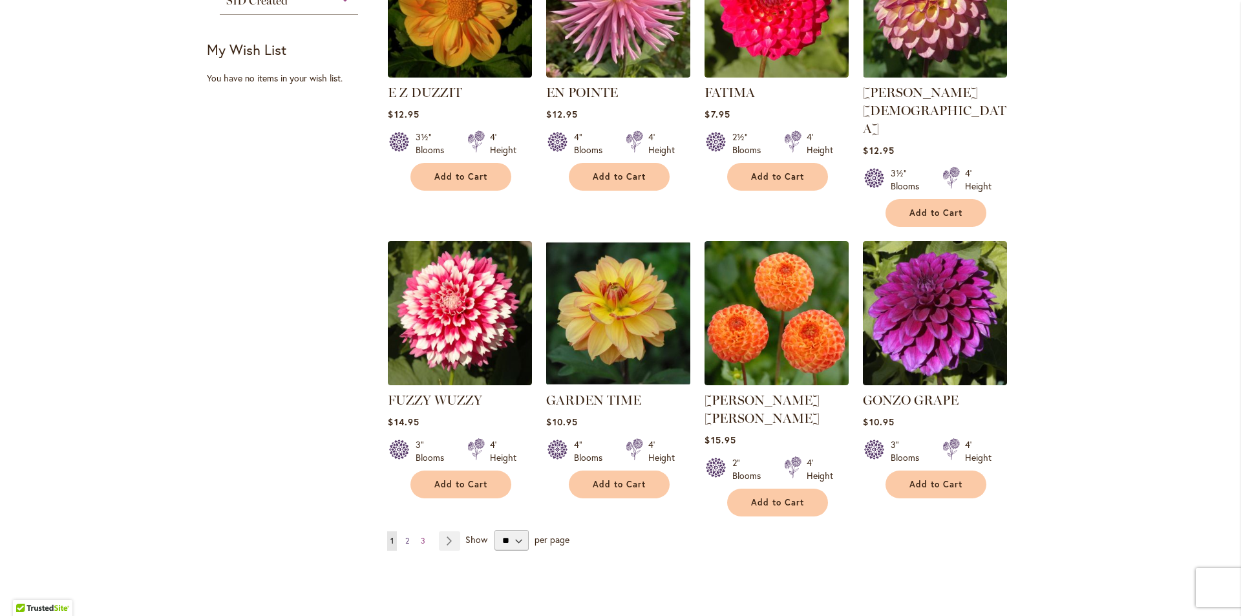
click at [402, 531] on link "Page 2" at bounding box center [407, 540] width 10 height 19
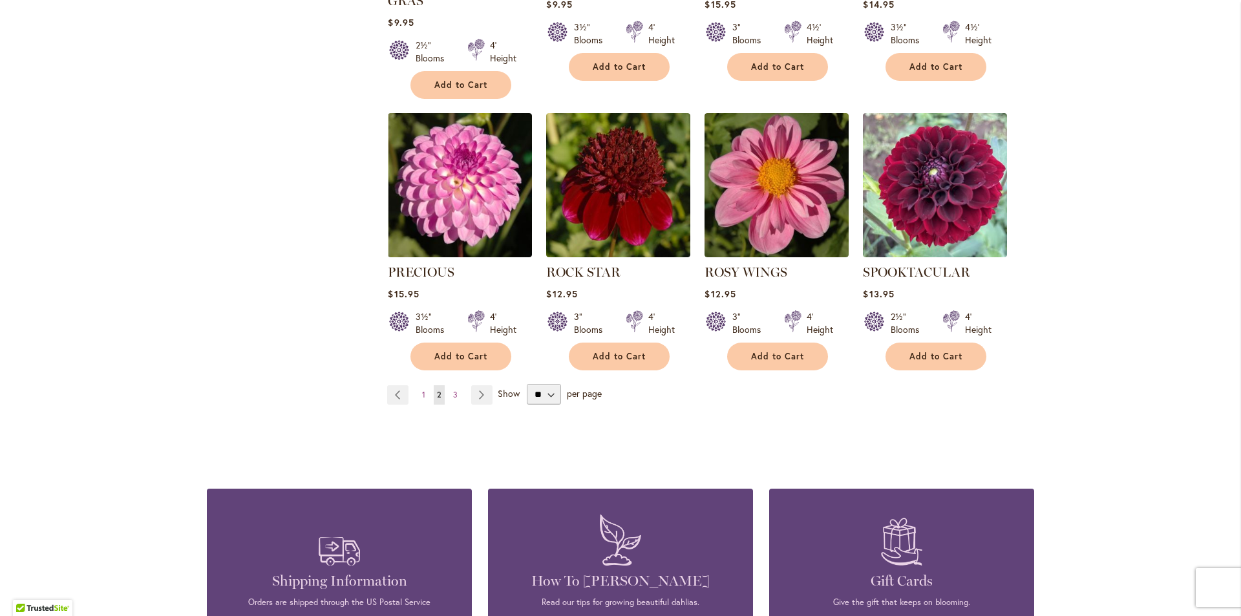
scroll to position [1034, 0]
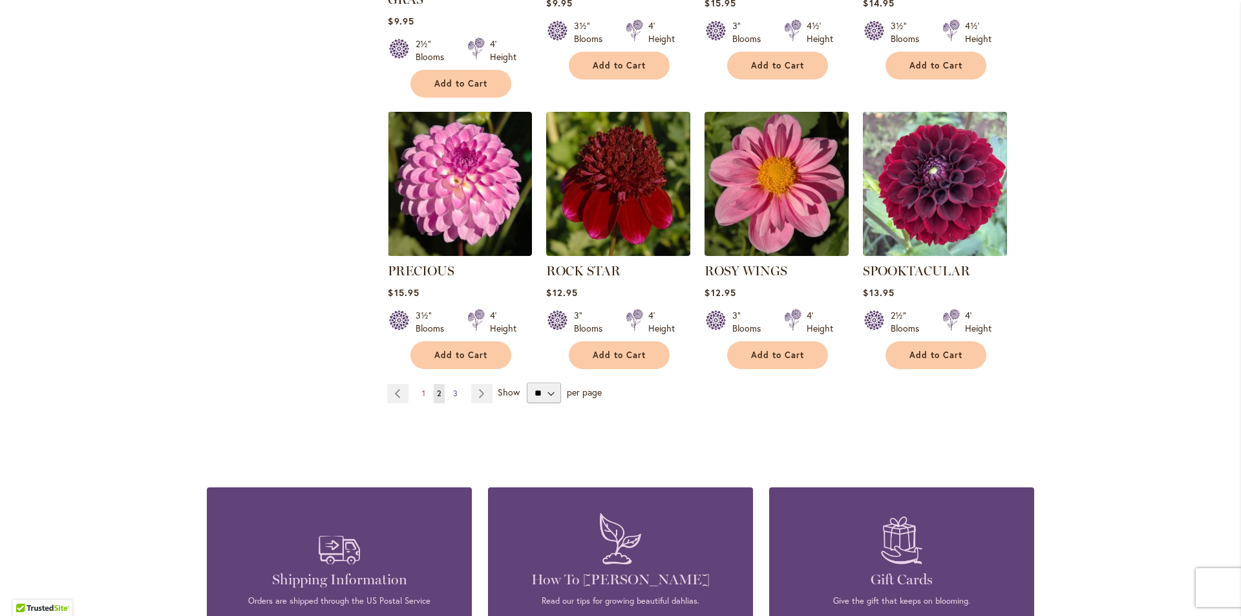
click at [453, 388] on span "3" at bounding box center [455, 393] width 5 height 10
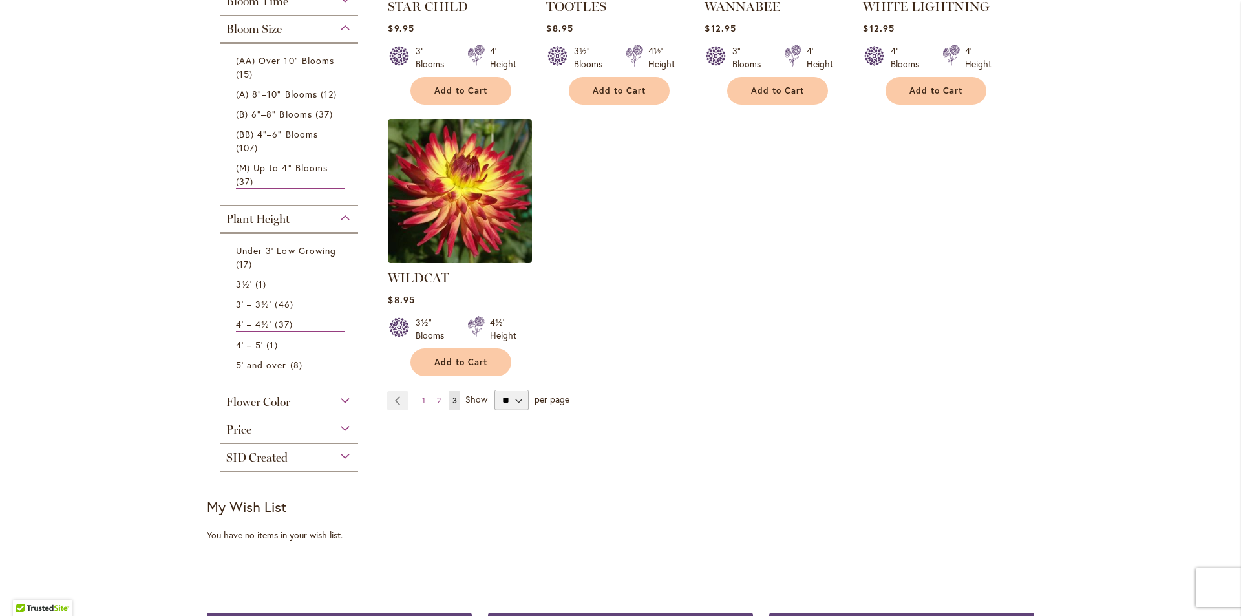
scroll to position [452, 0]
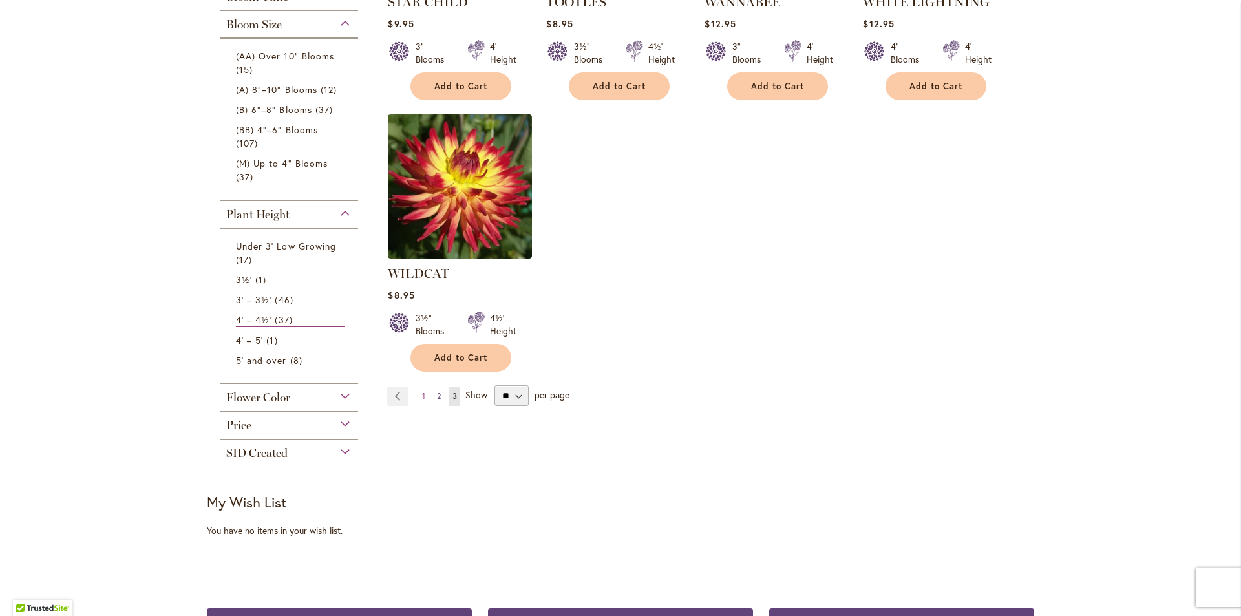
click at [434, 395] on link "Page 2" at bounding box center [439, 396] width 10 height 19
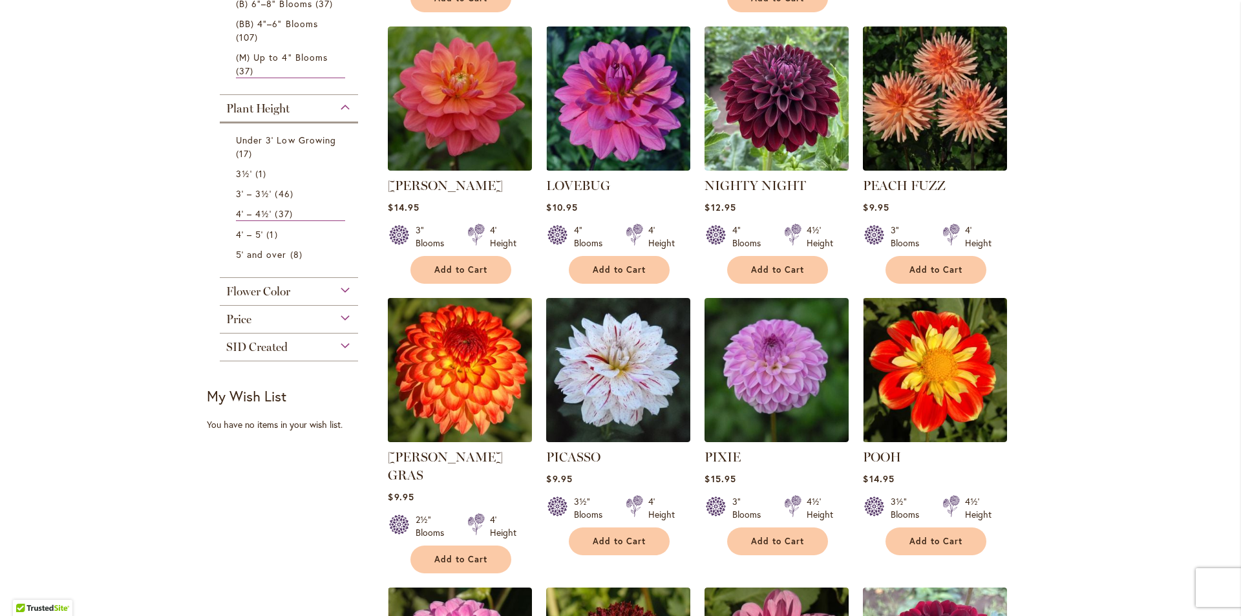
scroll to position [582, 0]
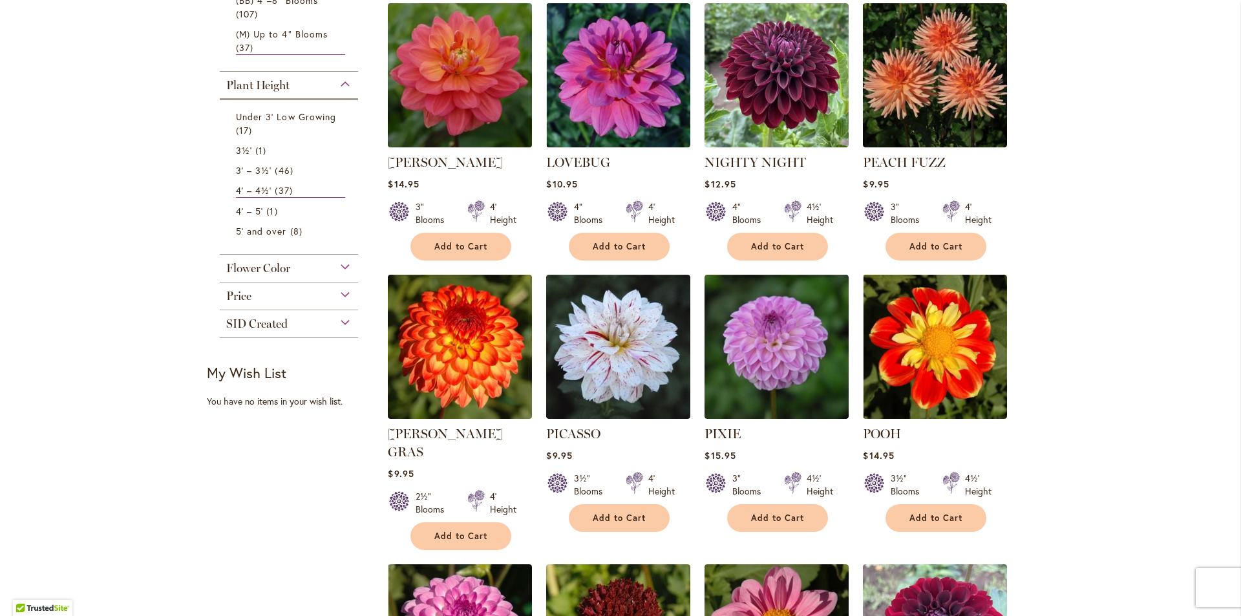
click at [464, 61] on img at bounding box center [460, 74] width 151 height 151
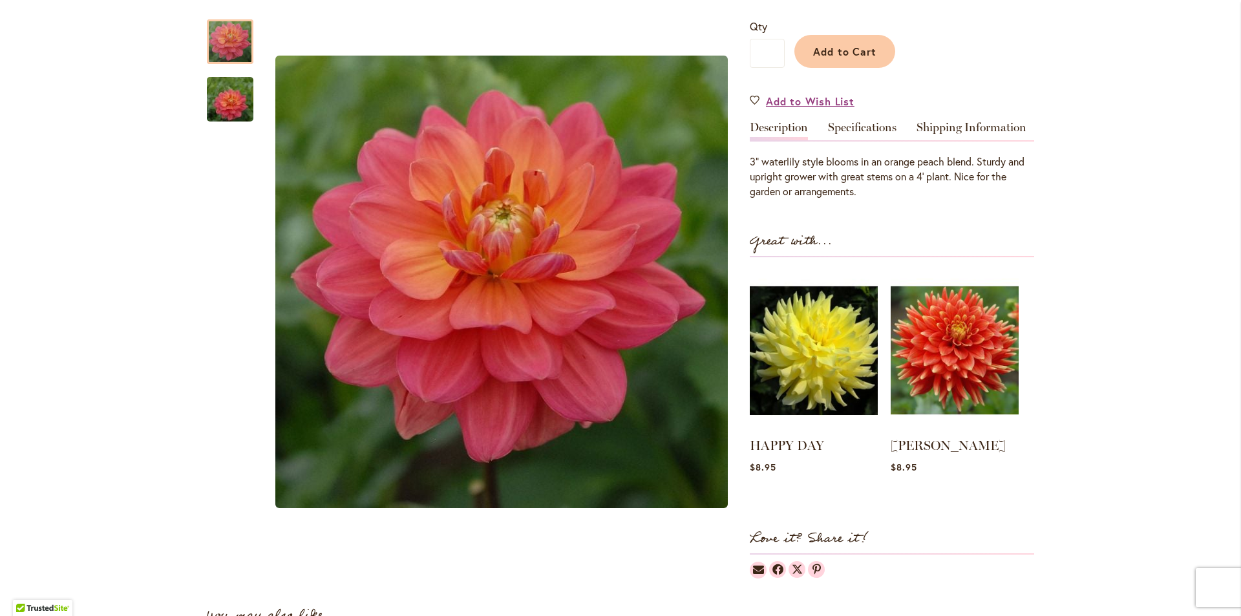
scroll to position [300, 0]
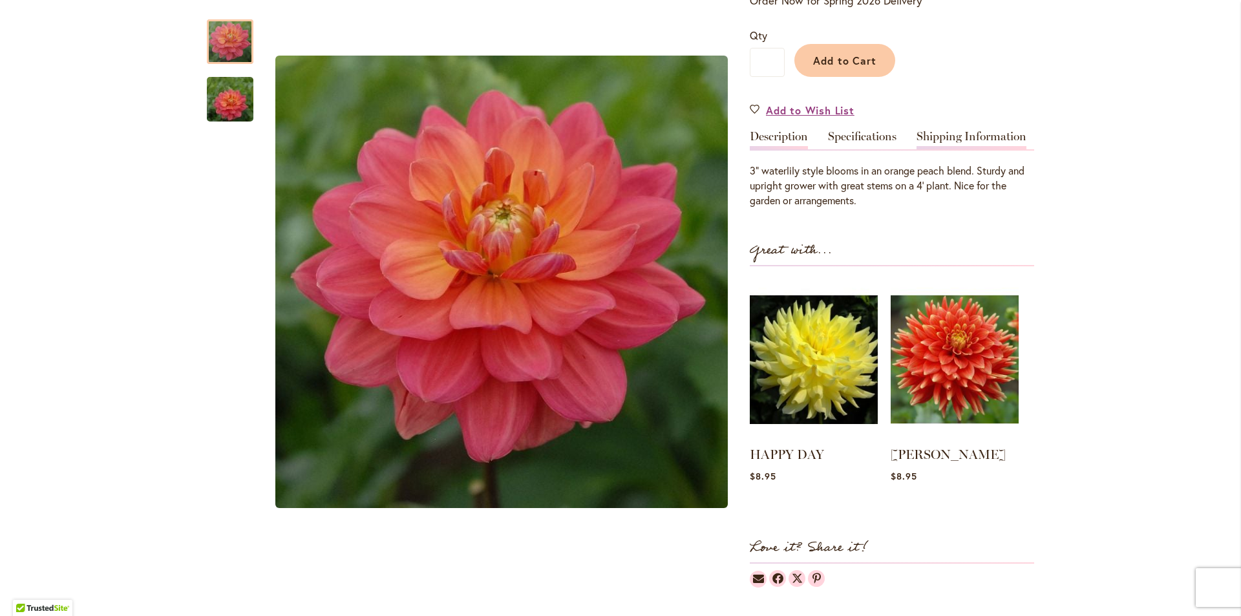
click at [931, 135] on link "Shipping Information" at bounding box center [972, 140] width 110 height 19
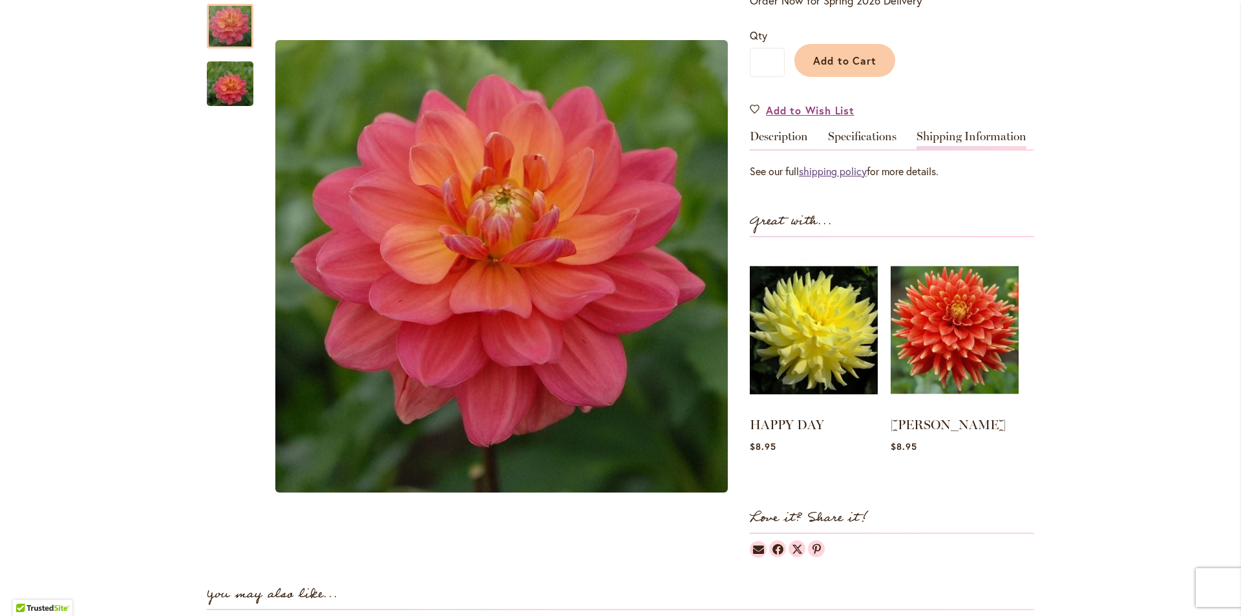
click at [824, 167] on link "shipping policy" at bounding box center [833, 171] width 68 height 14
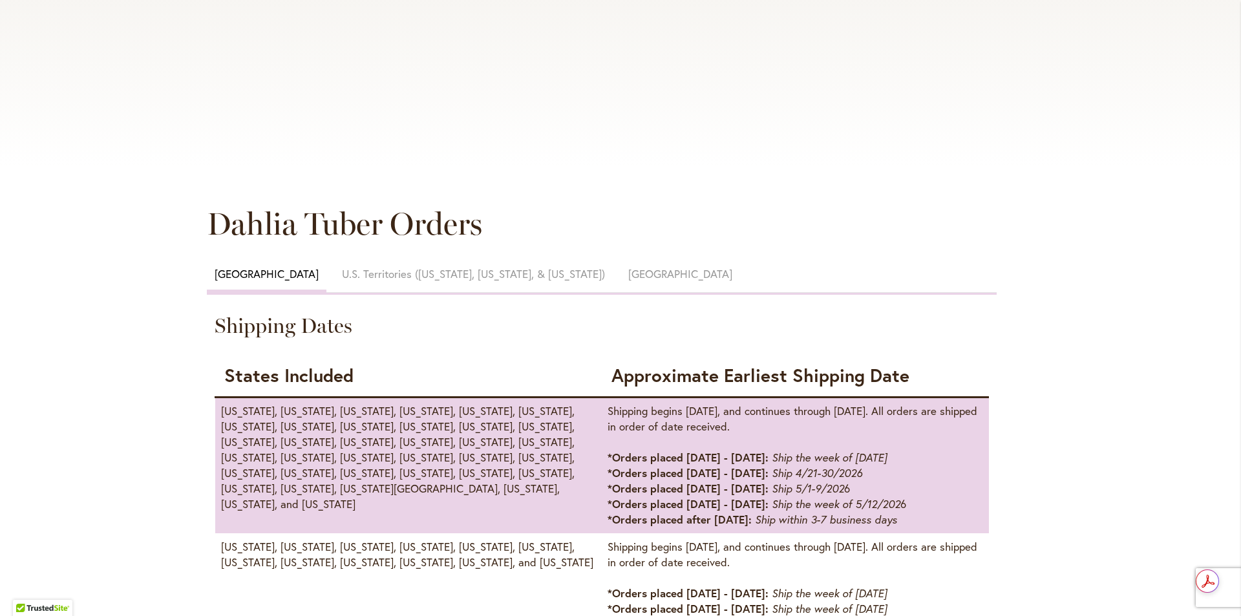
scroll to position [582, 0]
